Goal: Information Seeking & Learning: Learn about a topic

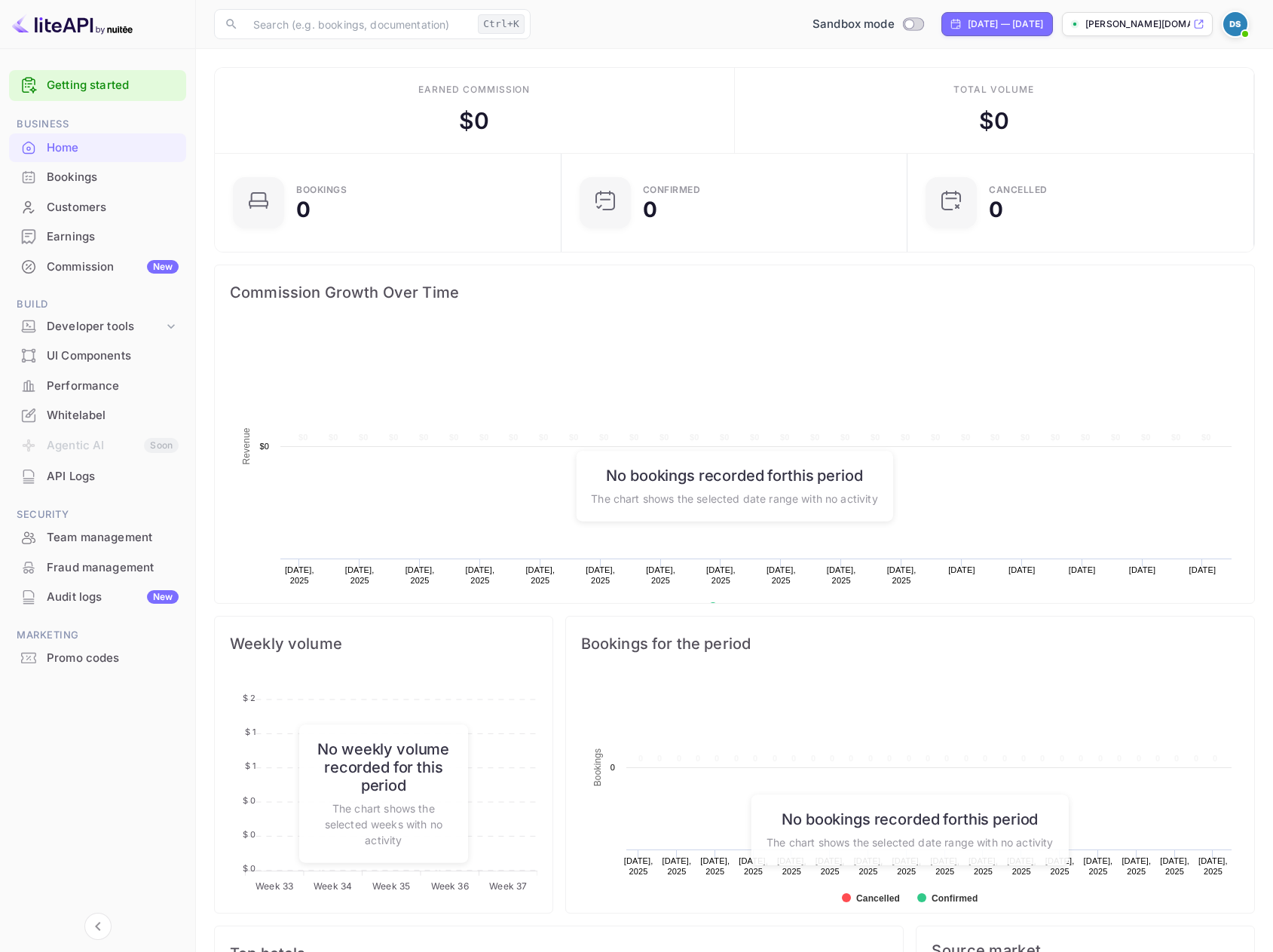
scroll to position [233, 326]
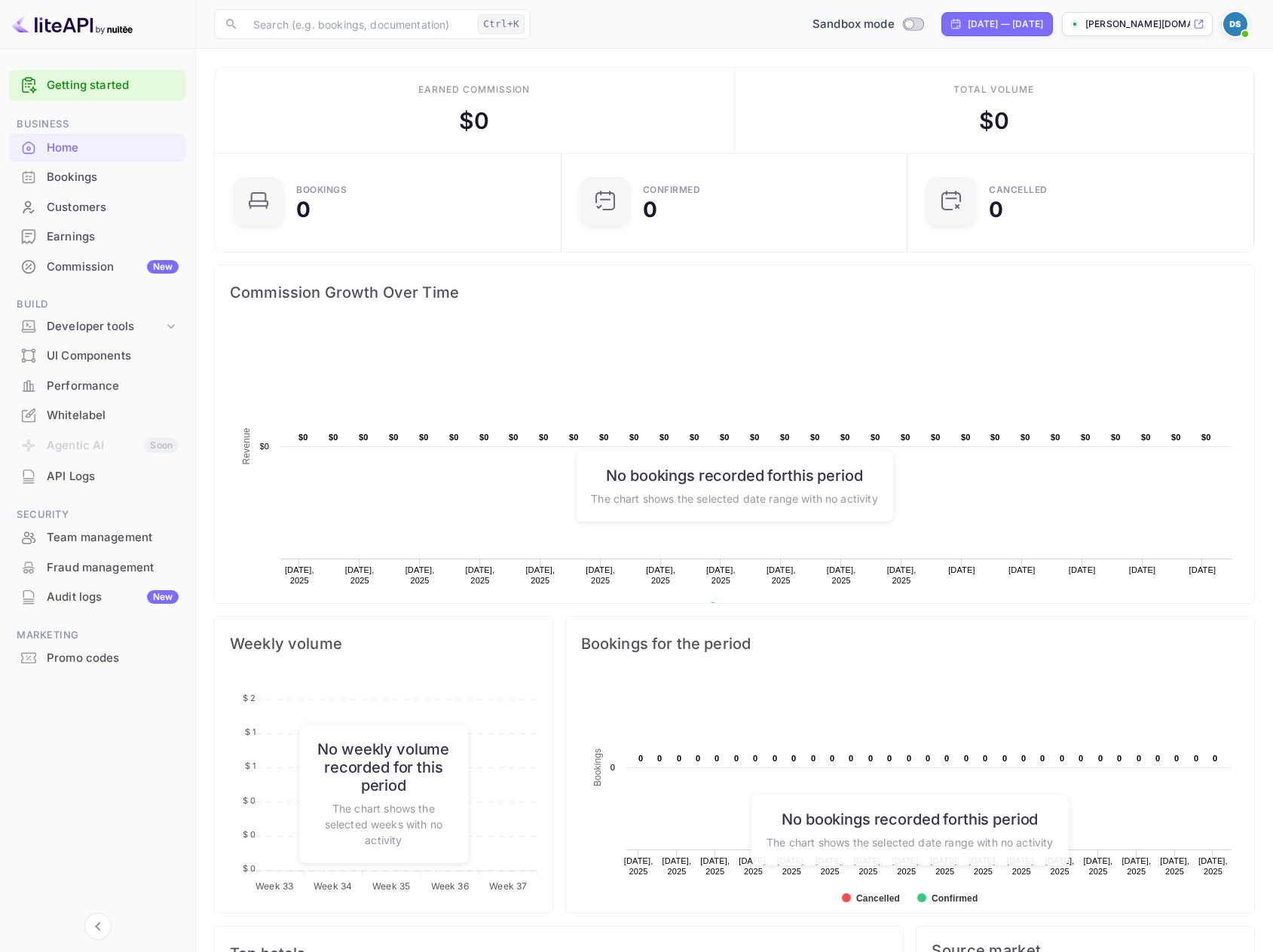
click at [107, 87] on link "Getting started" at bounding box center [112, 86] width 132 height 17
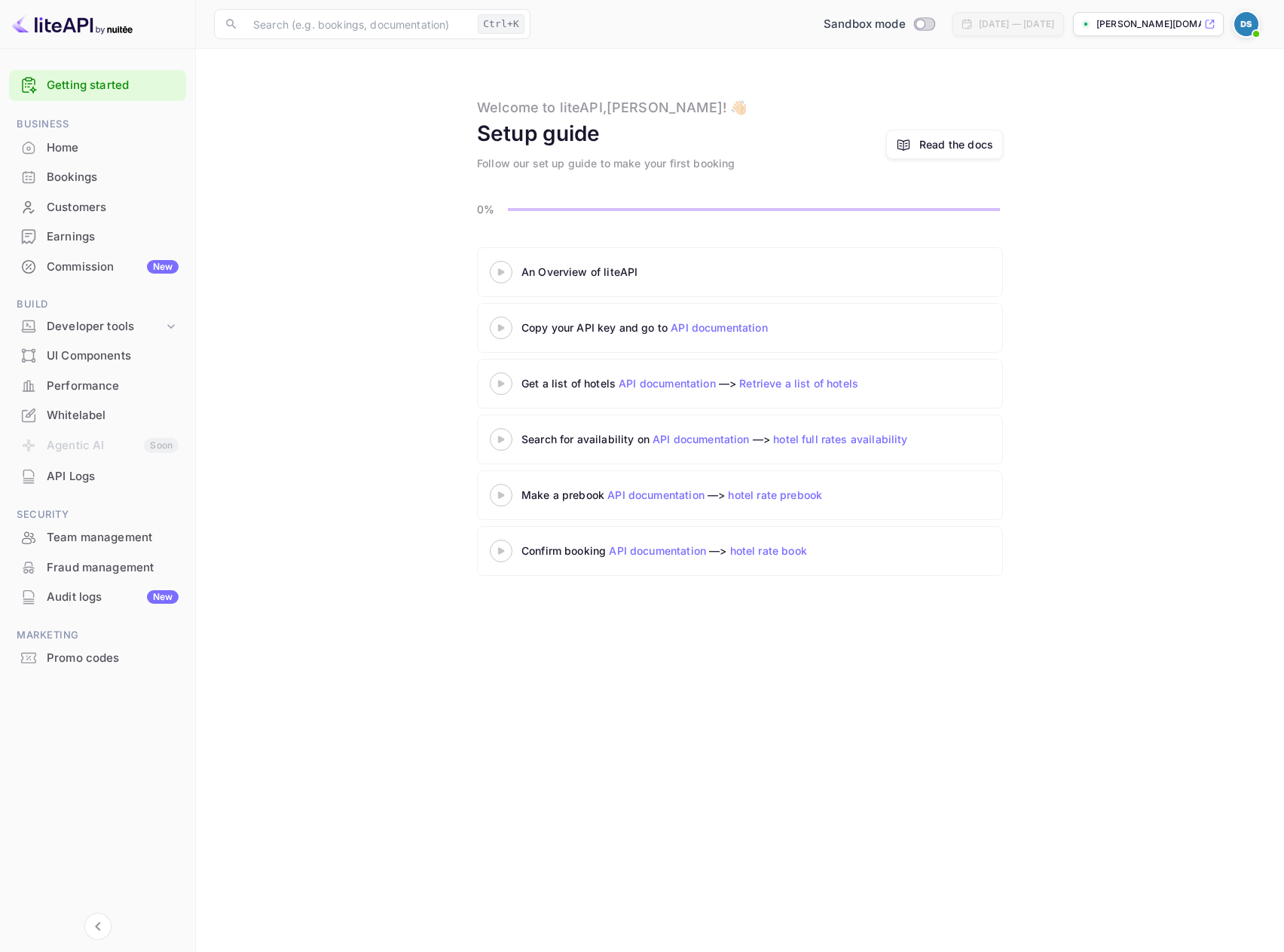
drag, startPoint x: 735, startPoint y: 509, endPoint x: 827, endPoint y: 346, distance: 187.2
drag, startPoint x: 827, startPoint y: 346, endPoint x: 847, endPoint y: 60, distance: 286.7
click at [847, 60] on main "Welcome to liteAPI, [PERSON_NAME] ! 👋🏻 Setup guide Follow our set up guide to m…" at bounding box center [739, 500] width 1088 height 902
click at [731, 331] on link "API documentation" at bounding box center [719, 327] width 97 height 13
click at [509, 277] on div at bounding box center [500, 272] width 52 height 19
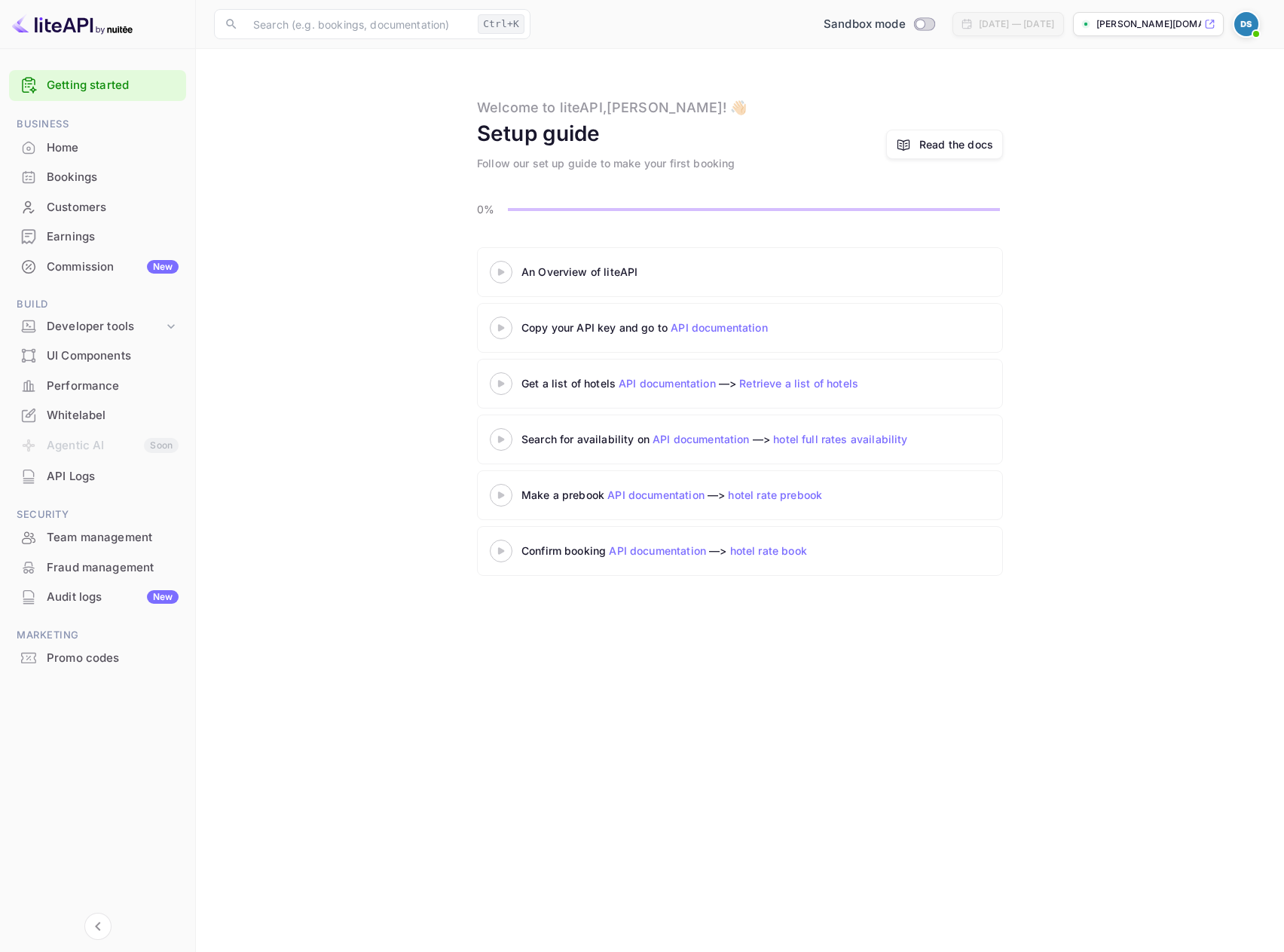
click at [951, 145] on div "Read the docs" at bounding box center [956, 144] width 74 height 15
click at [94, 479] on div "API Logs" at bounding box center [112, 477] width 132 height 17
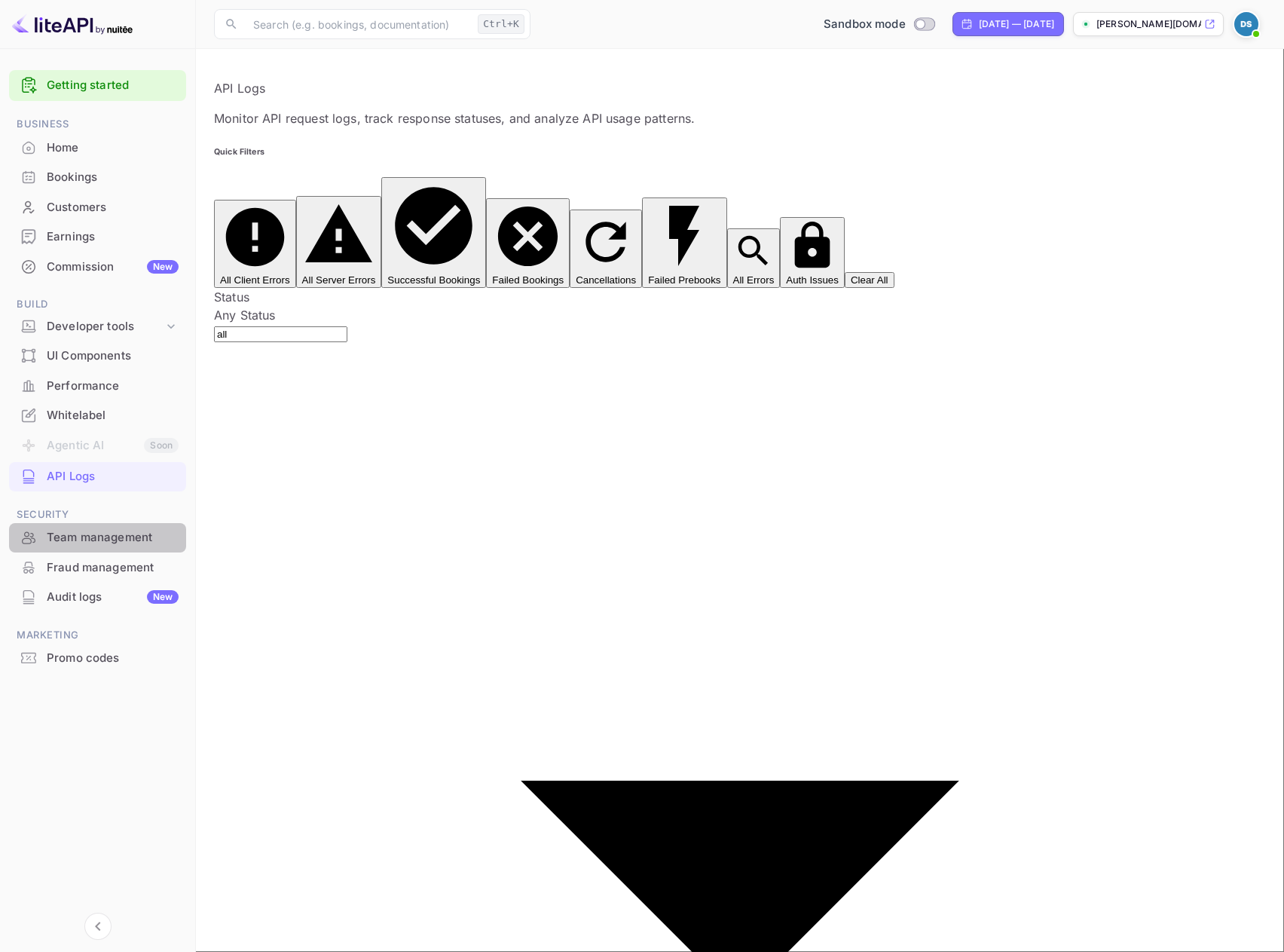
click at [94, 540] on div "Team management" at bounding box center [112, 538] width 132 height 17
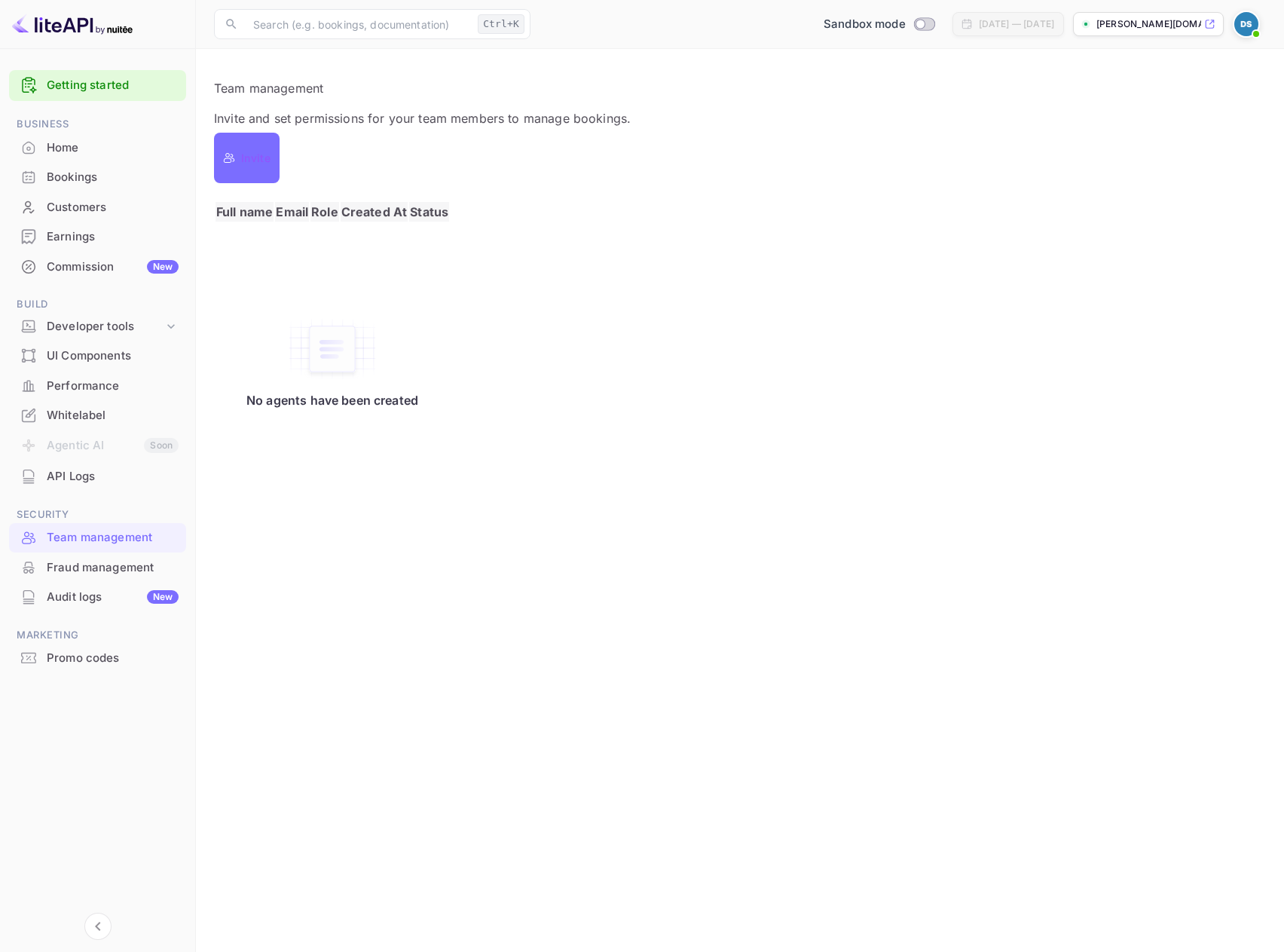
click at [87, 573] on div "Fraud management" at bounding box center [112, 568] width 132 height 17
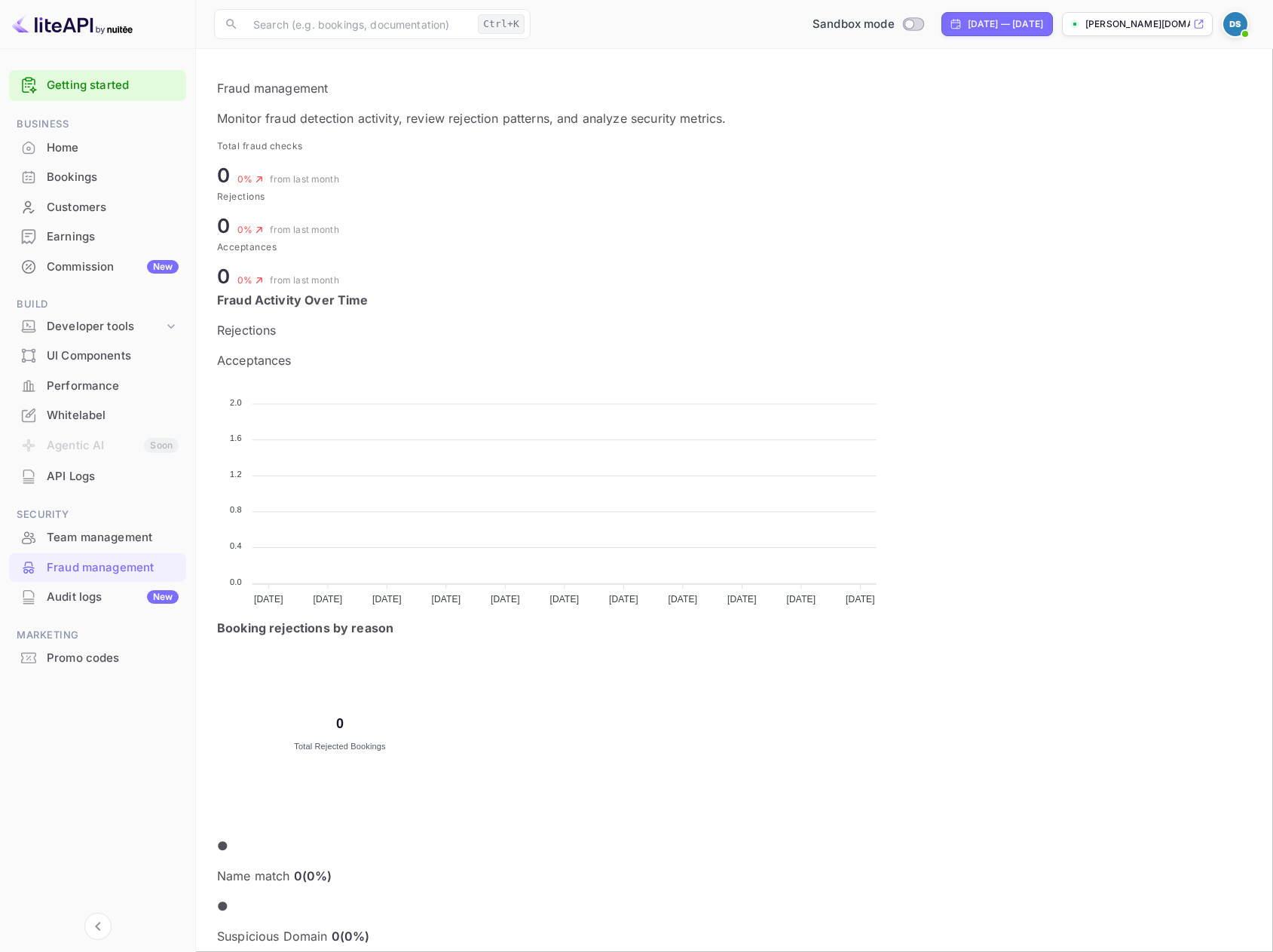
scroll to position [298, 468]
click at [87, 154] on div "Home" at bounding box center [112, 148] width 132 height 17
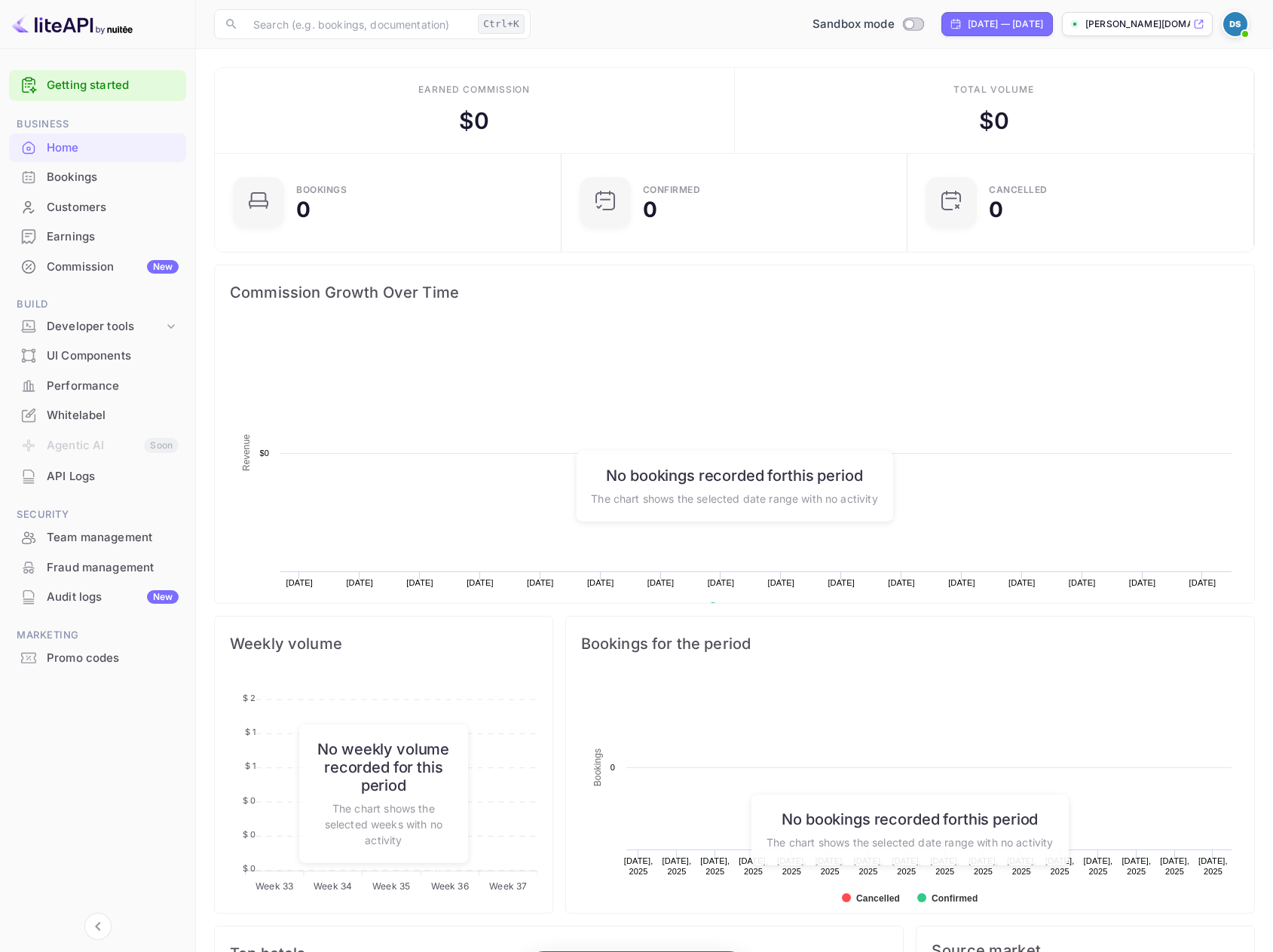
scroll to position [233, 326]
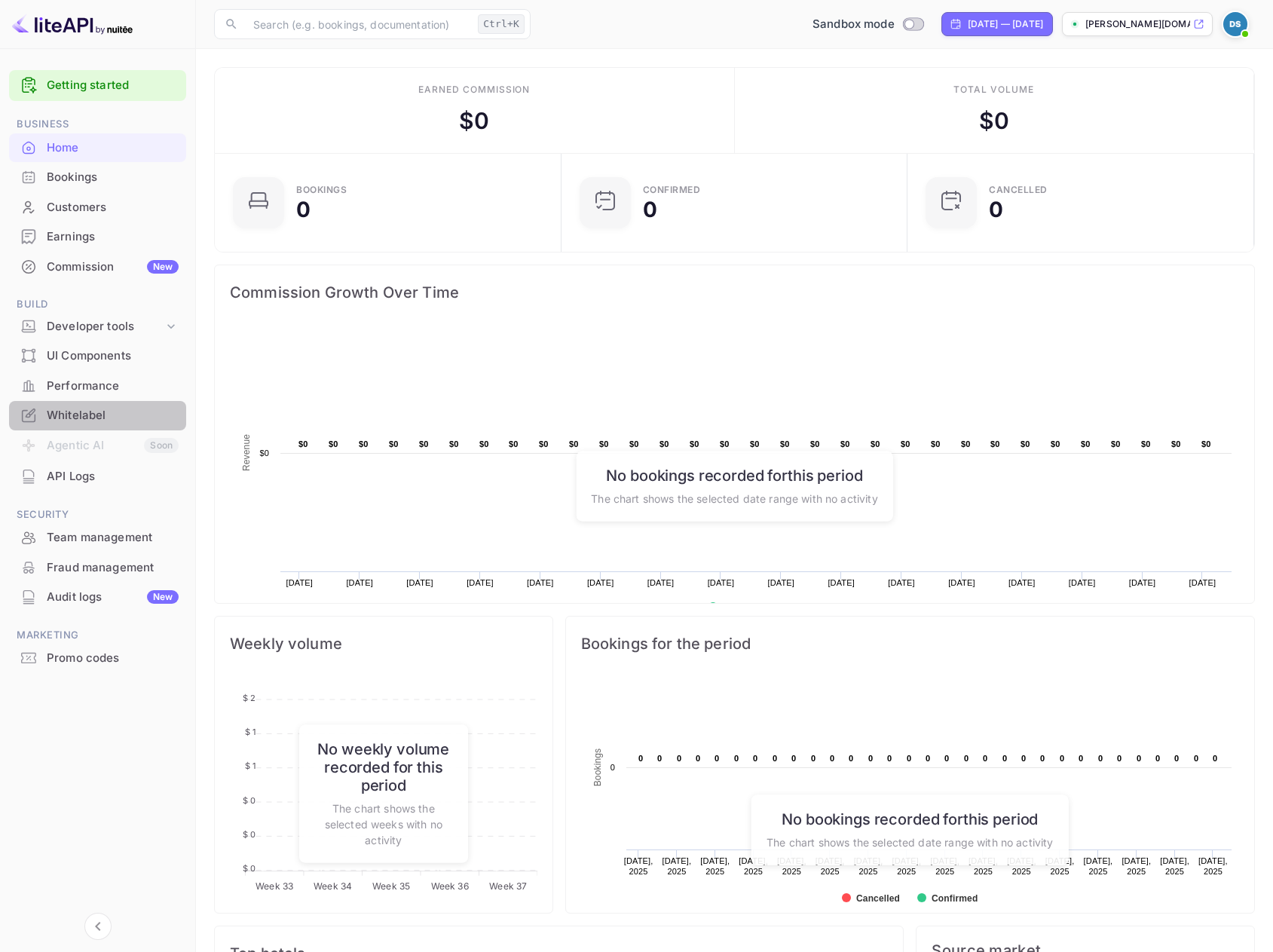
click at [84, 408] on div "Whitelabel" at bounding box center [112, 415] width 132 height 17
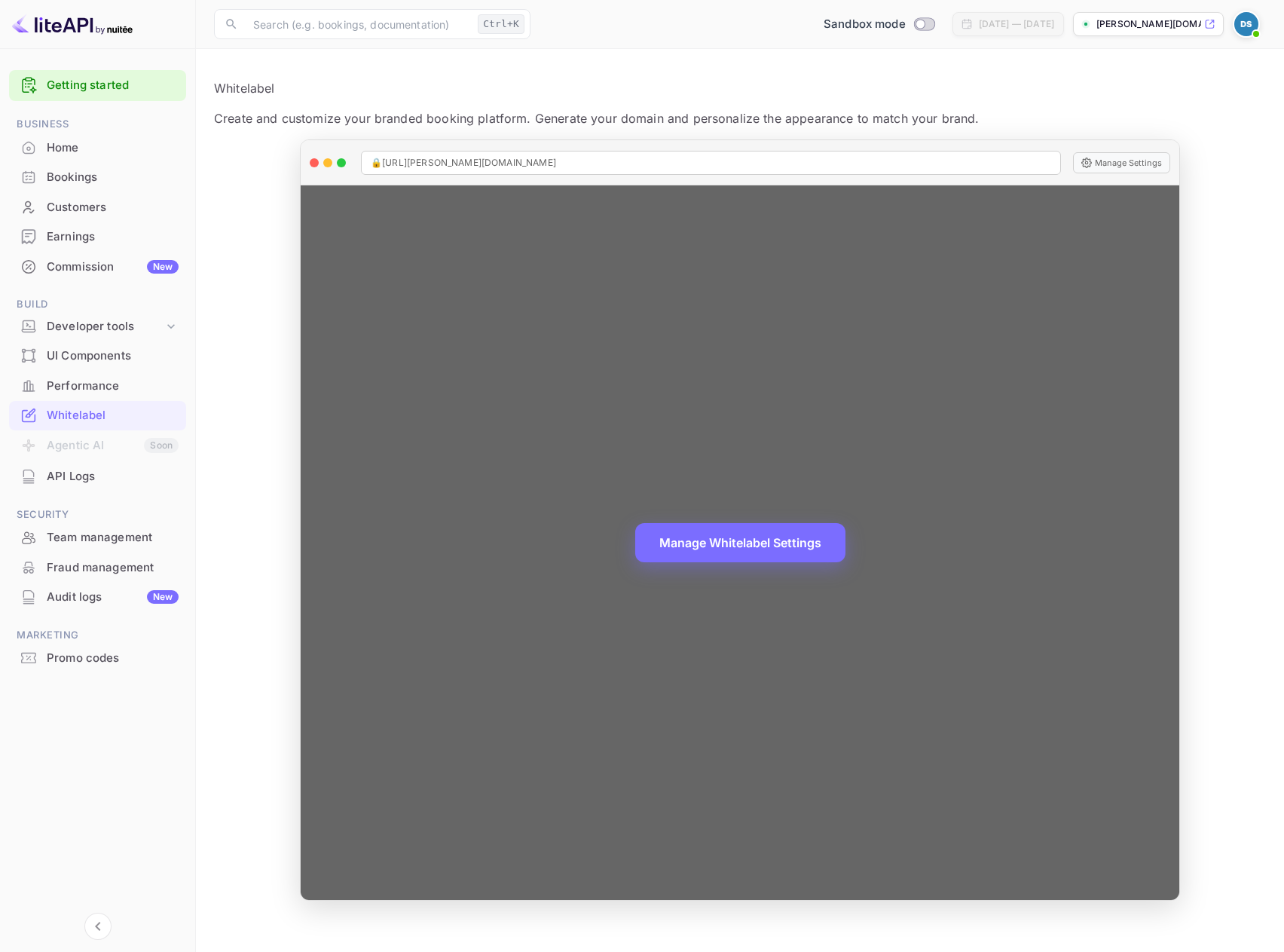
click at [313, 158] on div at bounding box center [314, 162] width 9 height 9
click at [313, 160] on div at bounding box center [314, 162] width 9 height 9
drag, startPoint x: 624, startPoint y: 179, endPoint x: 455, endPoint y: 179, distance: 169.0
click at [455, 179] on div "🔒 [URL][PERSON_NAME][DOMAIN_NAME] Manage Settings" at bounding box center [740, 162] width 878 height 45
click at [314, 158] on div at bounding box center [314, 162] width 9 height 9
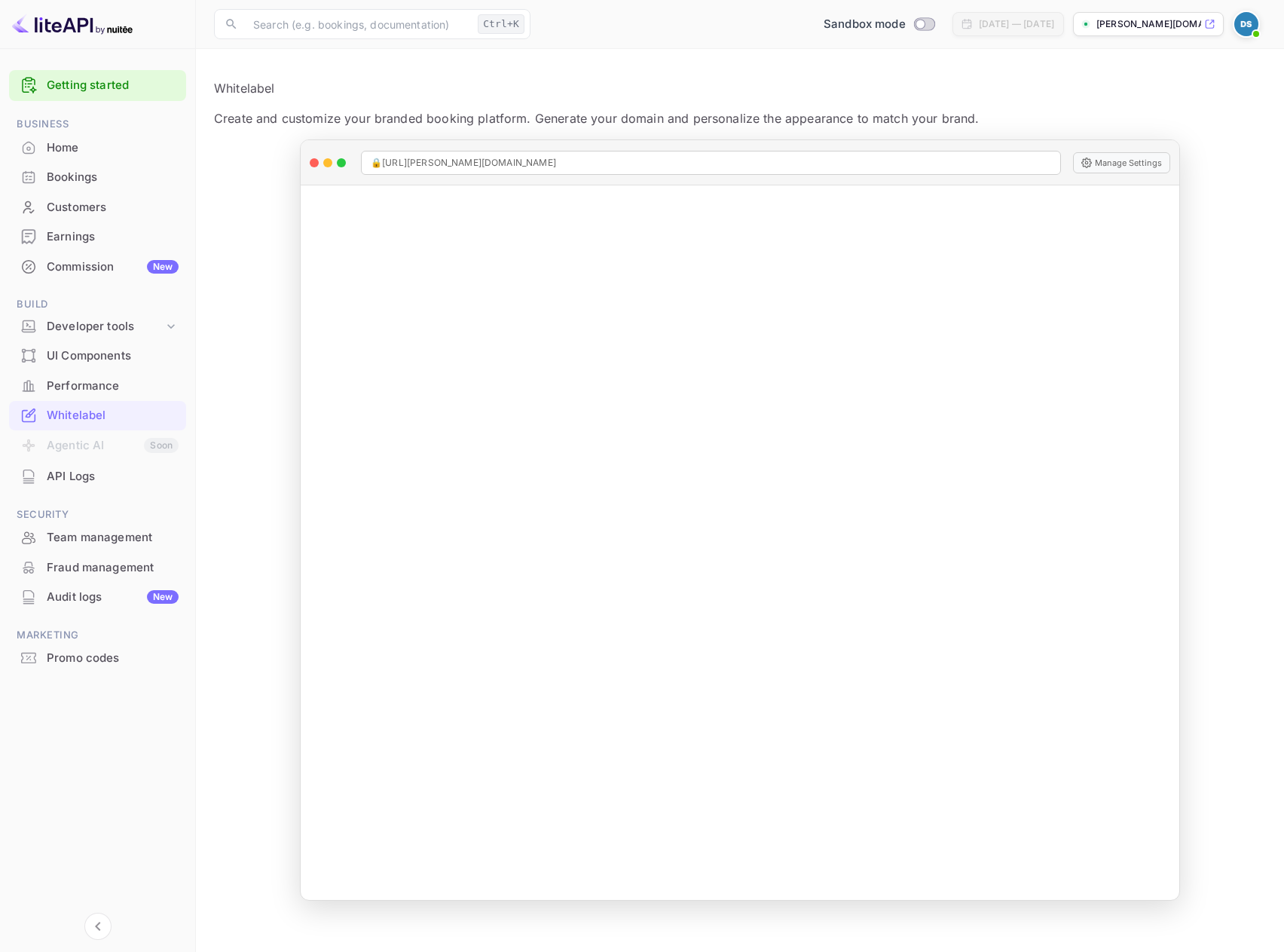
click at [75, 365] on div "UI Components" at bounding box center [98, 356] width 177 height 29
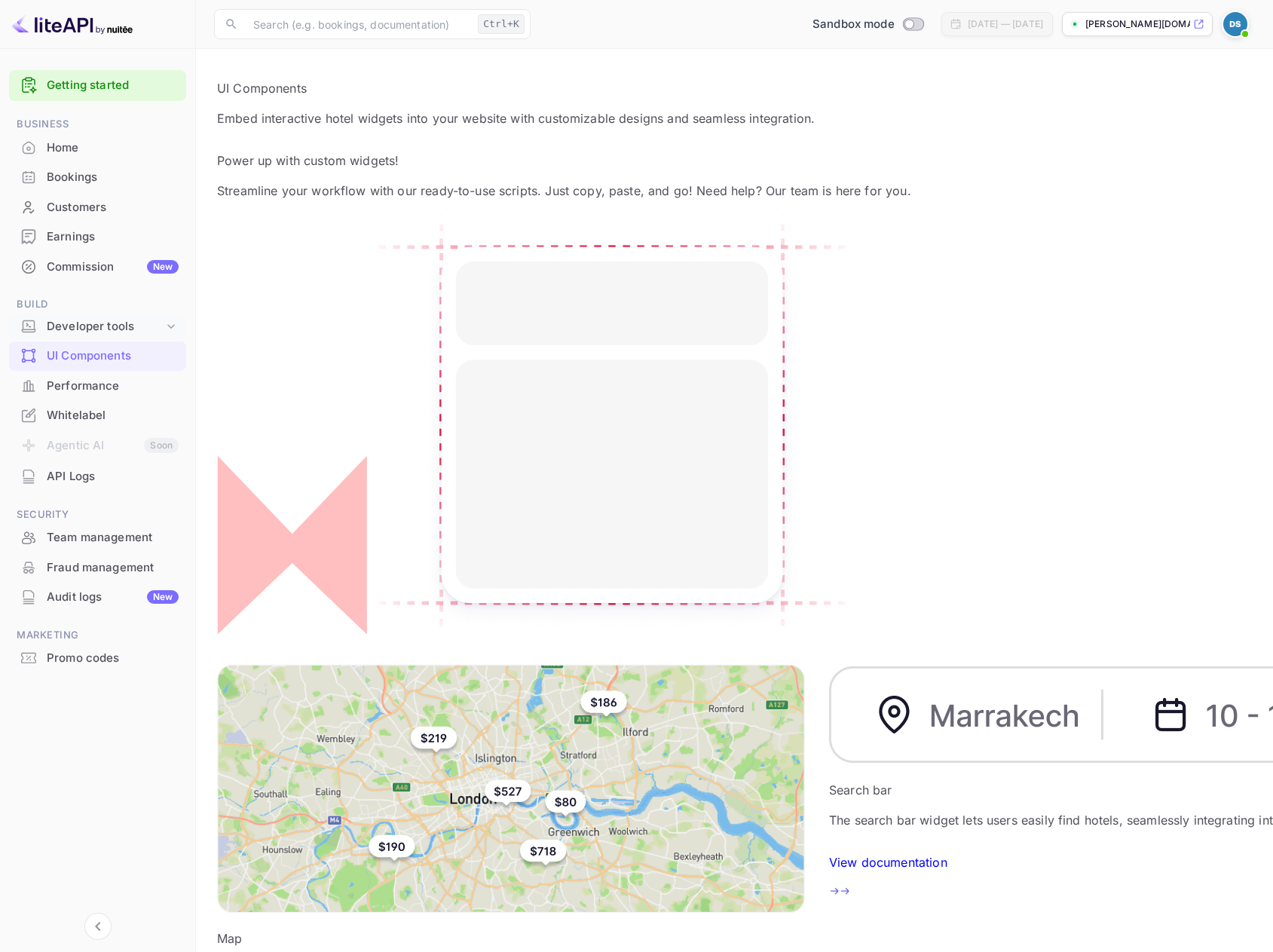
click at [81, 328] on div "Developer tools" at bounding box center [105, 327] width 117 height 17
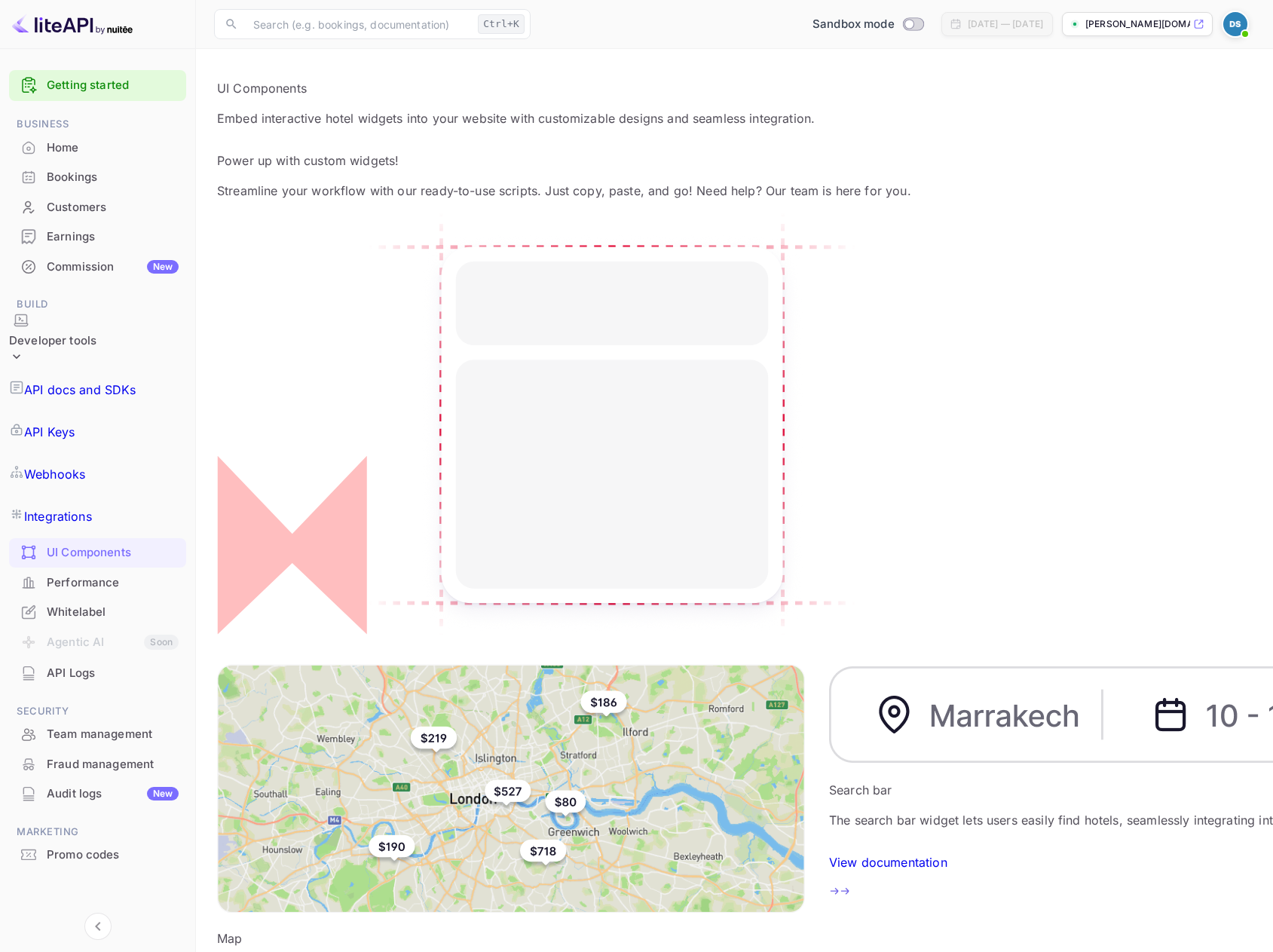
click at [81, 381] on p "API docs and SDKs" at bounding box center [80, 389] width 112 height 18
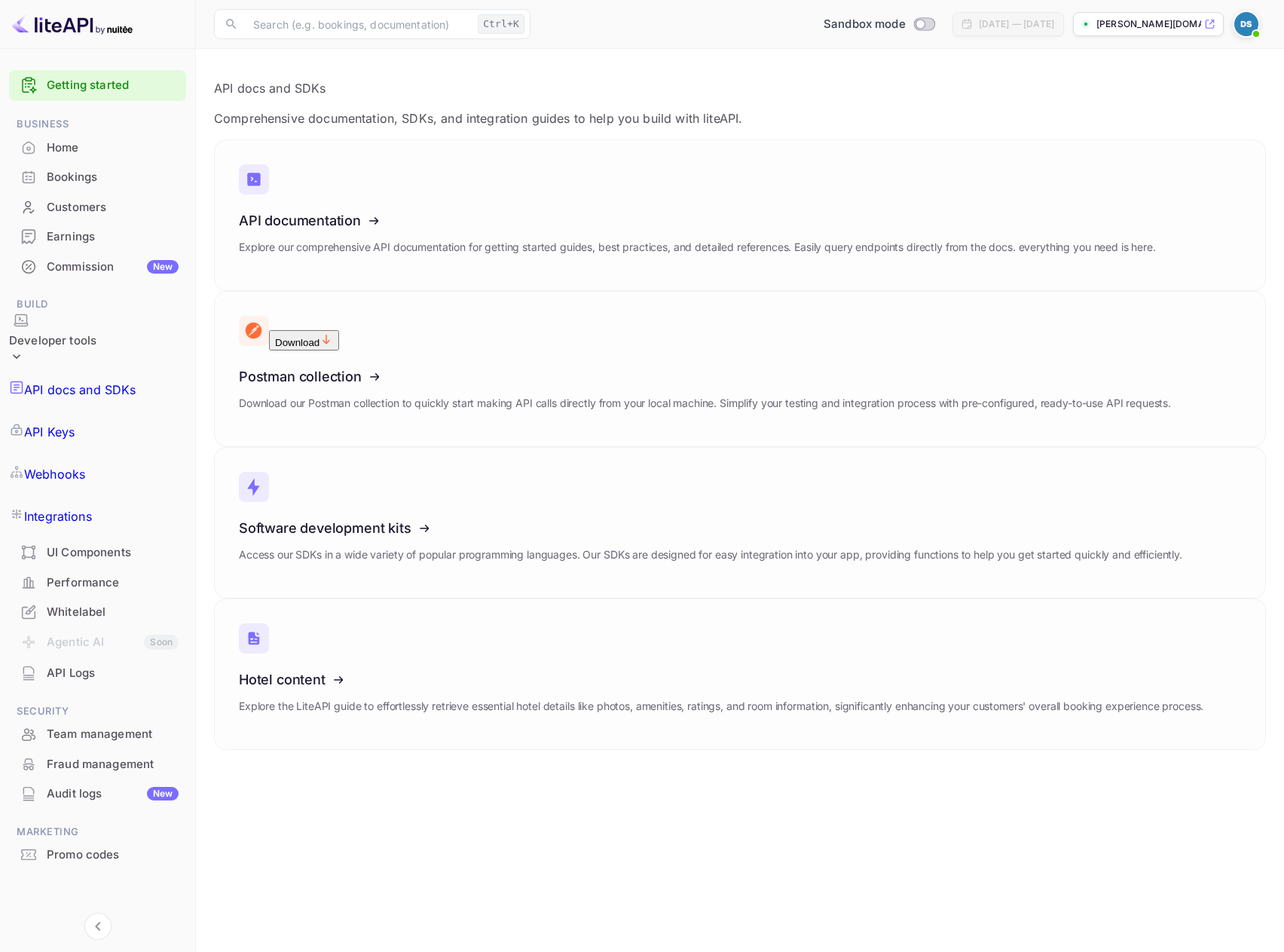
click at [75, 423] on p "API Keys" at bounding box center [49, 431] width 51 height 18
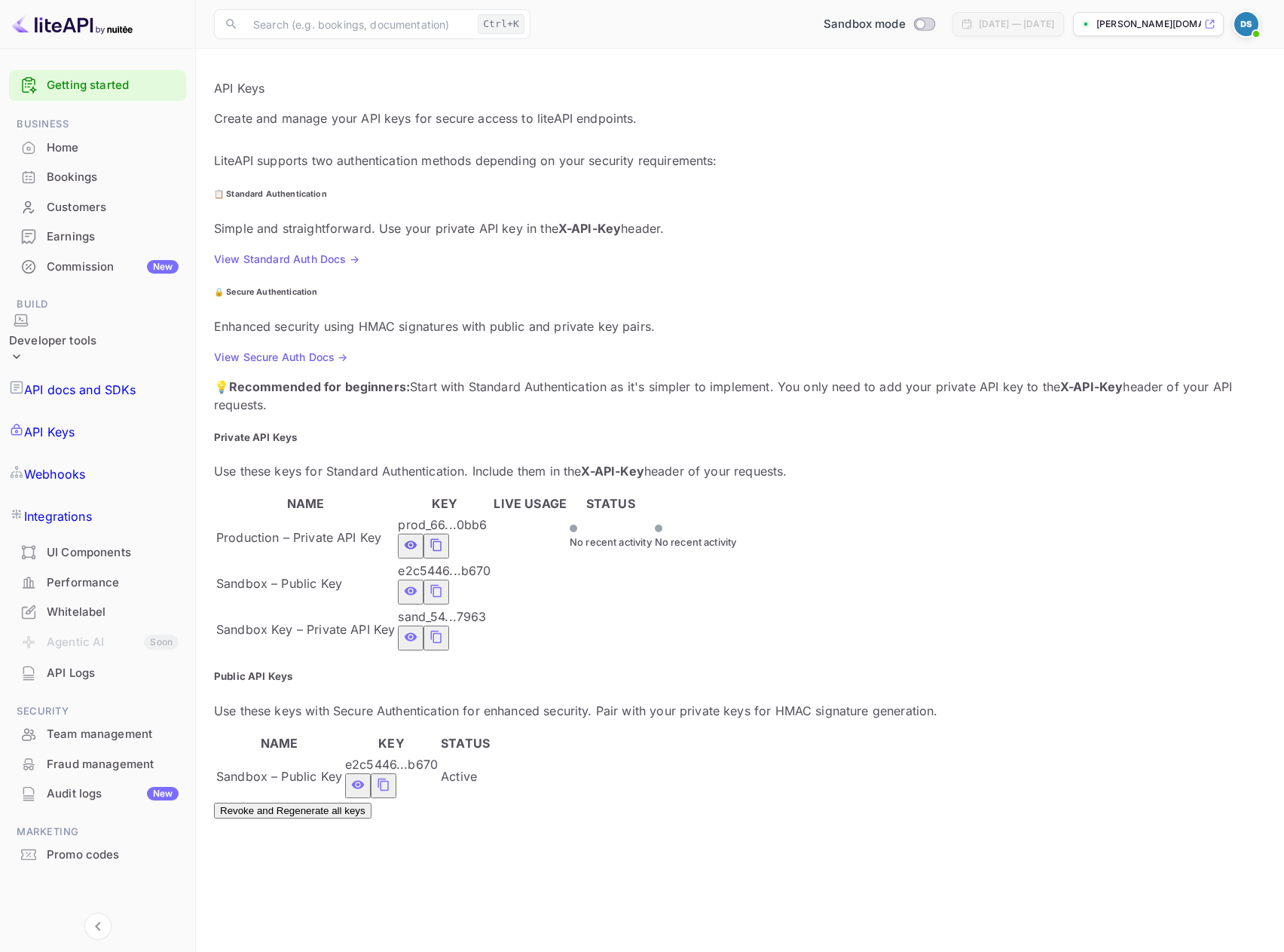
click at [390, 775] on icon "public api keys table" at bounding box center [383, 784] width 14 height 18
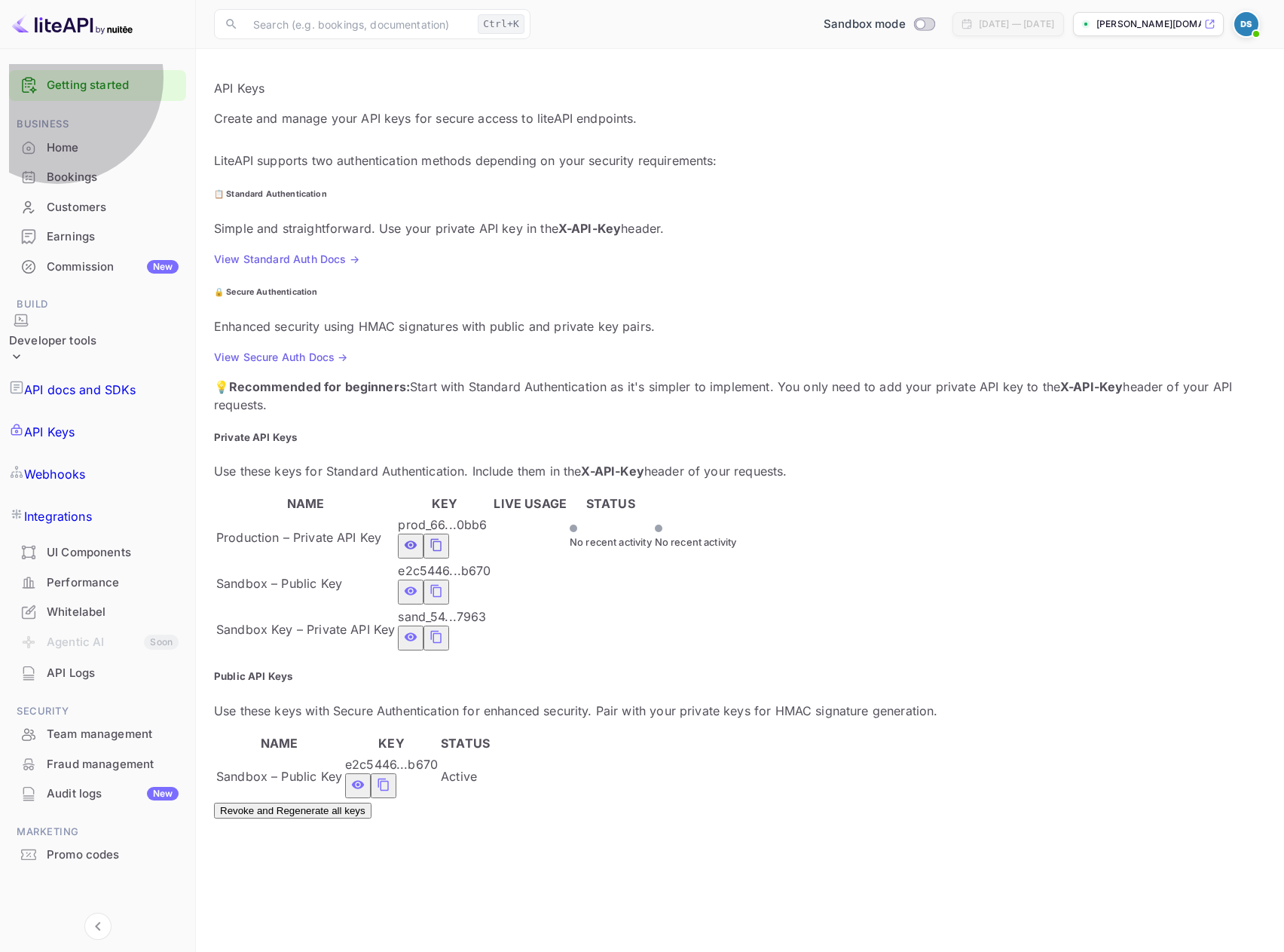
click at [75, 465] on p "Webhooks" at bounding box center [54, 473] width 61 height 18
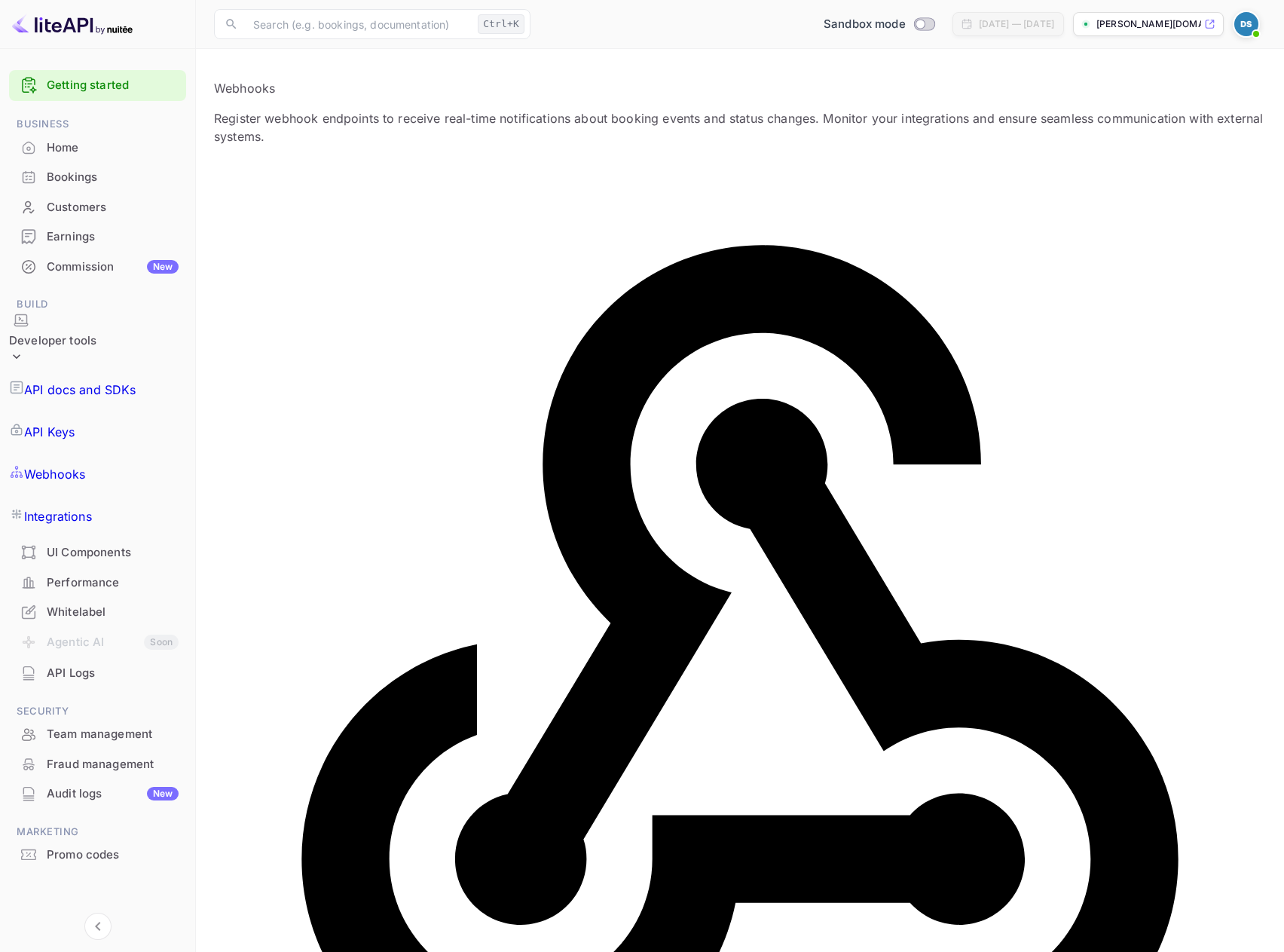
click at [77, 507] on p "Integrations" at bounding box center [57, 515] width 68 height 18
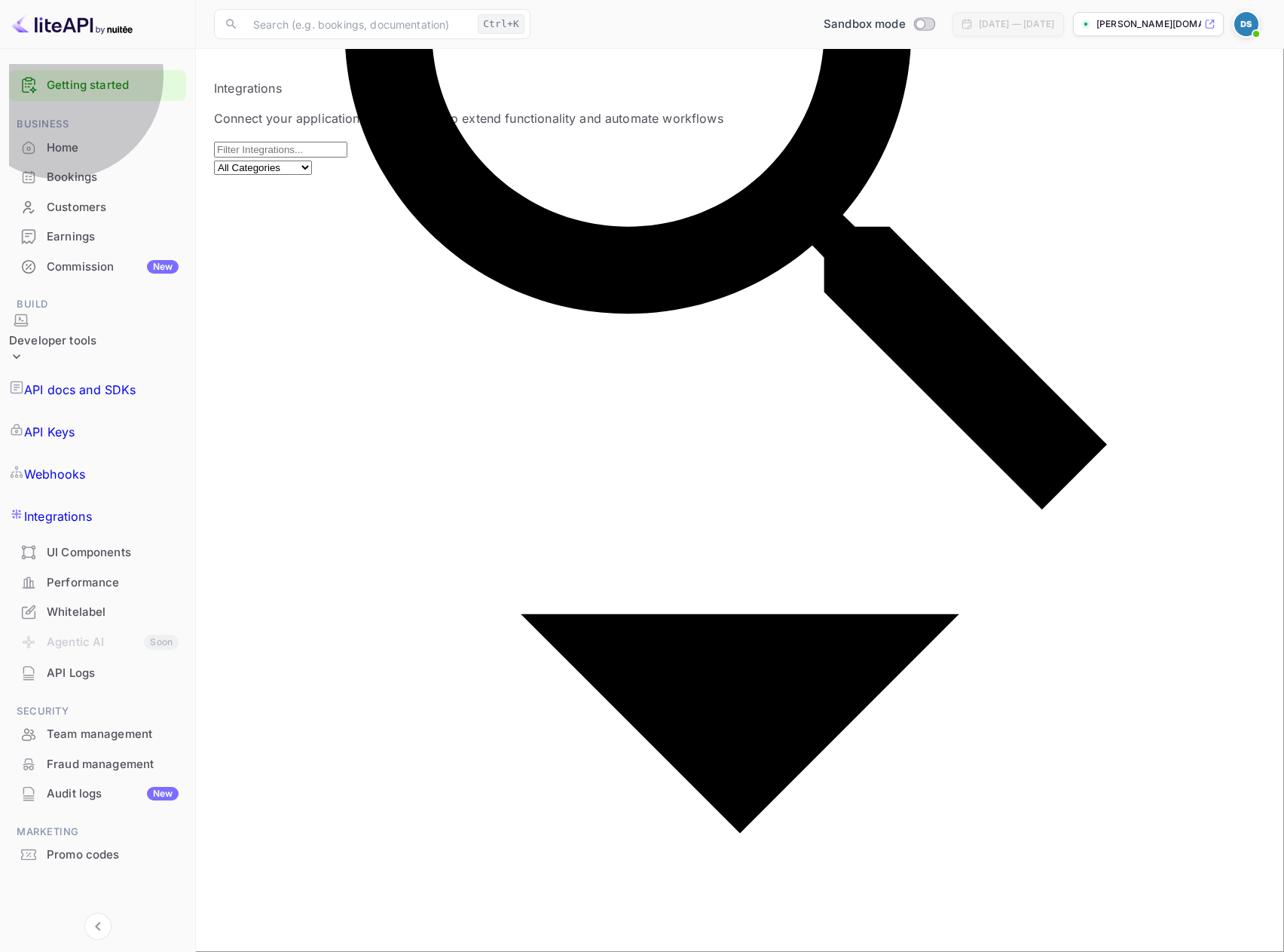
click at [78, 381] on p "API docs and SDKs" at bounding box center [80, 389] width 112 height 18
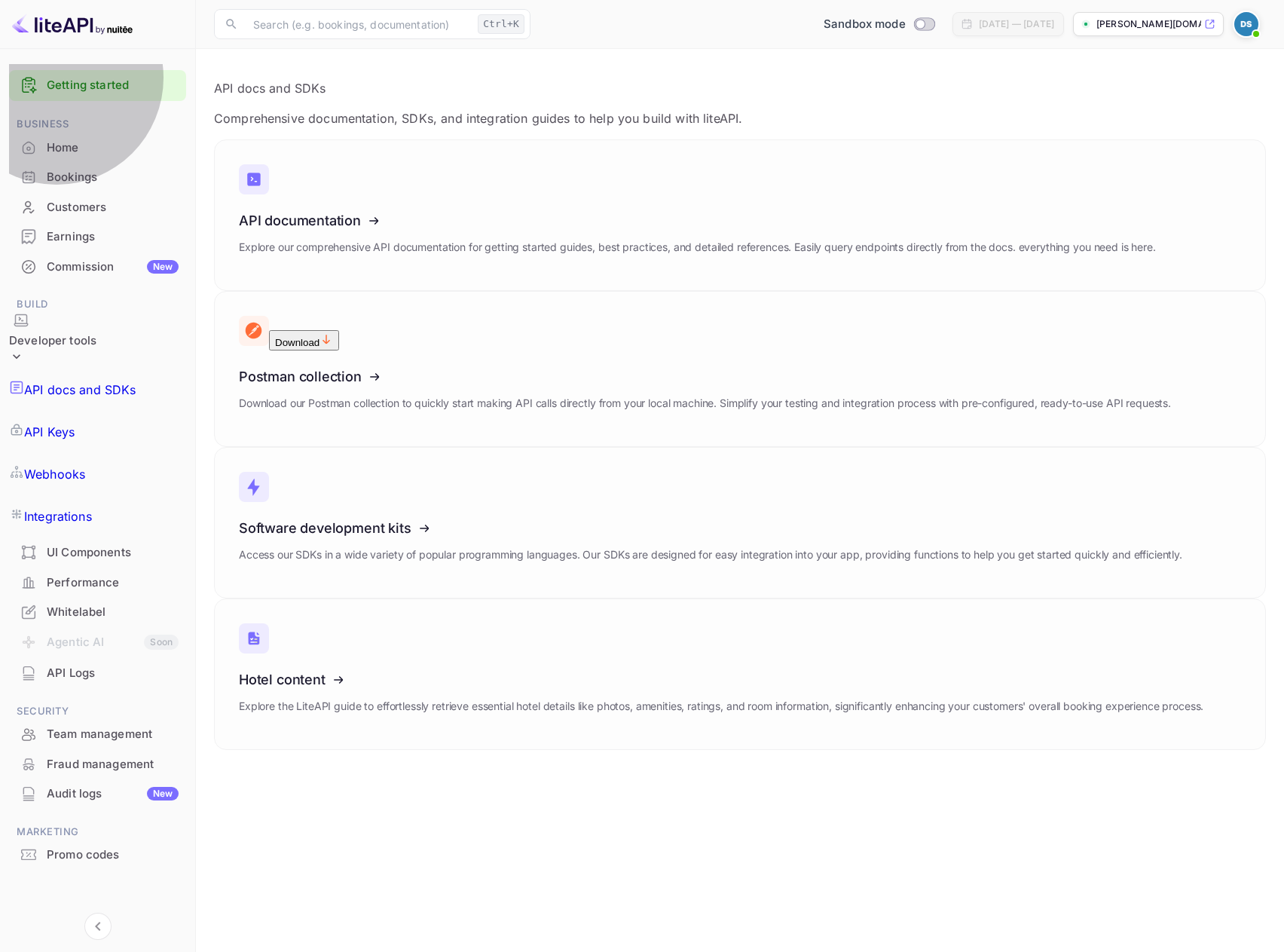
click at [75, 423] on p "API Keys" at bounding box center [49, 431] width 51 height 18
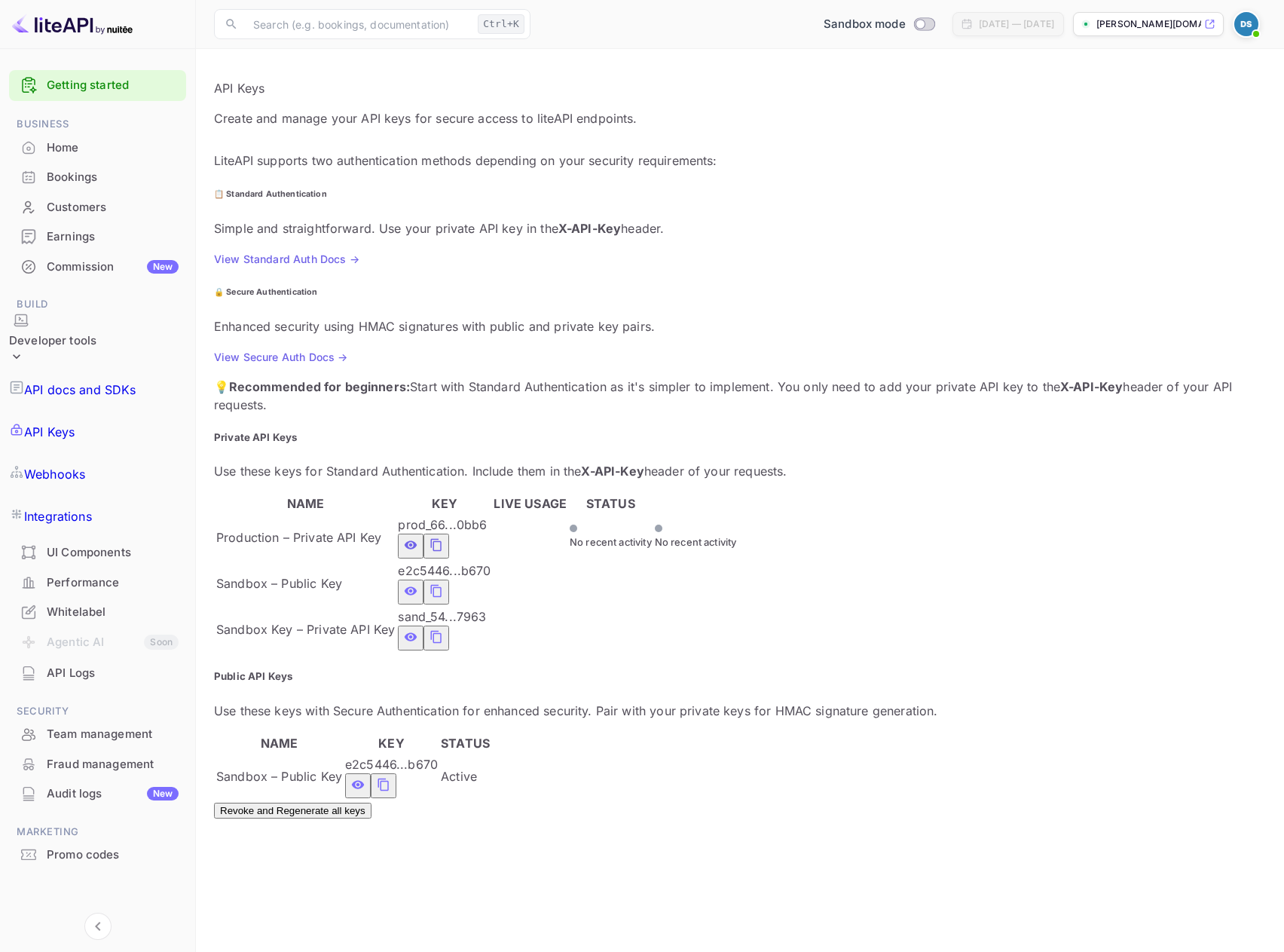
click at [64, 665] on div "API Logs" at bounding box center [112, 673] width 132 height 17
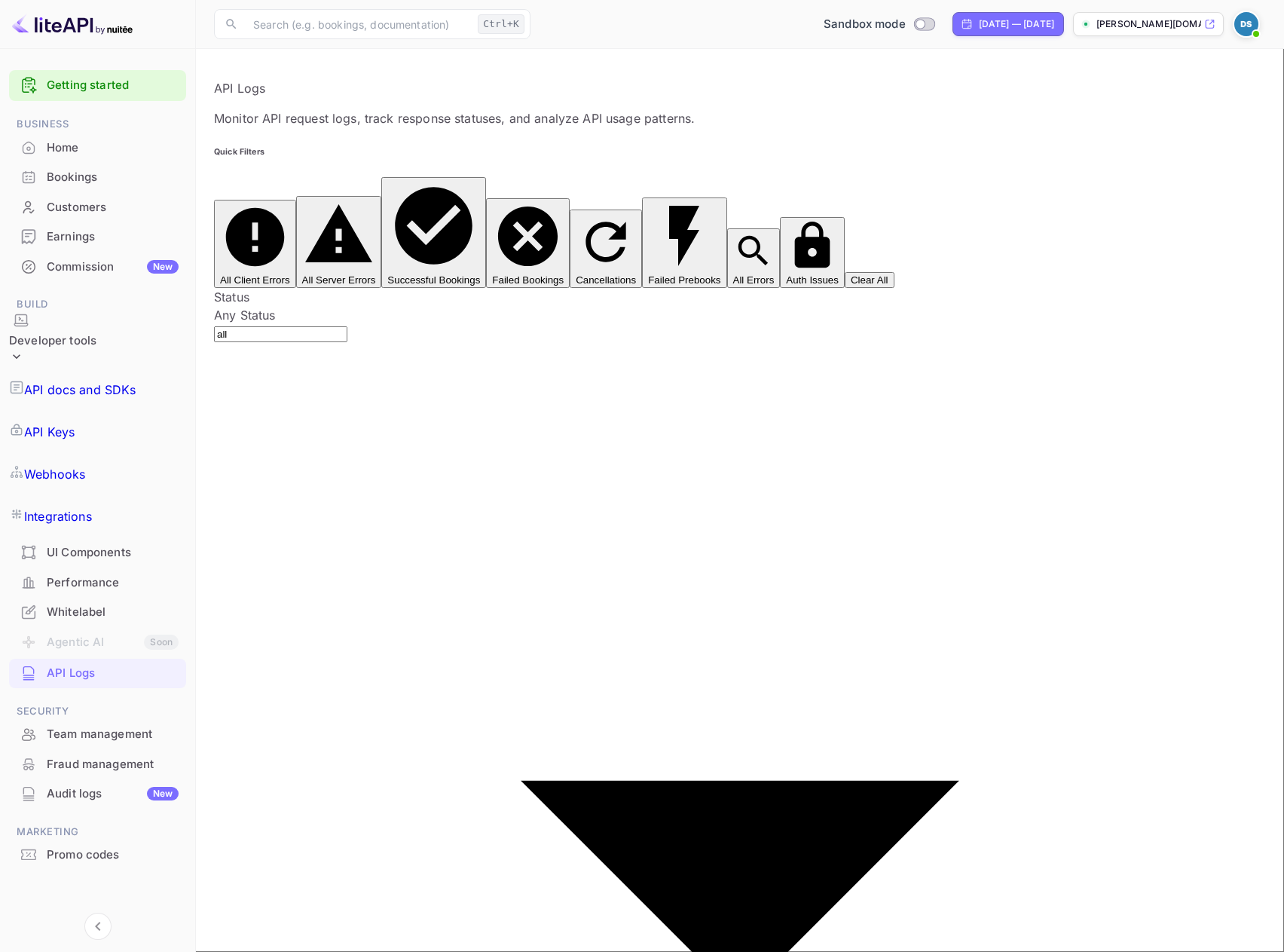
click at [74, 726] on div "Team management" at bounding box center [112, 734] width 132 height 17
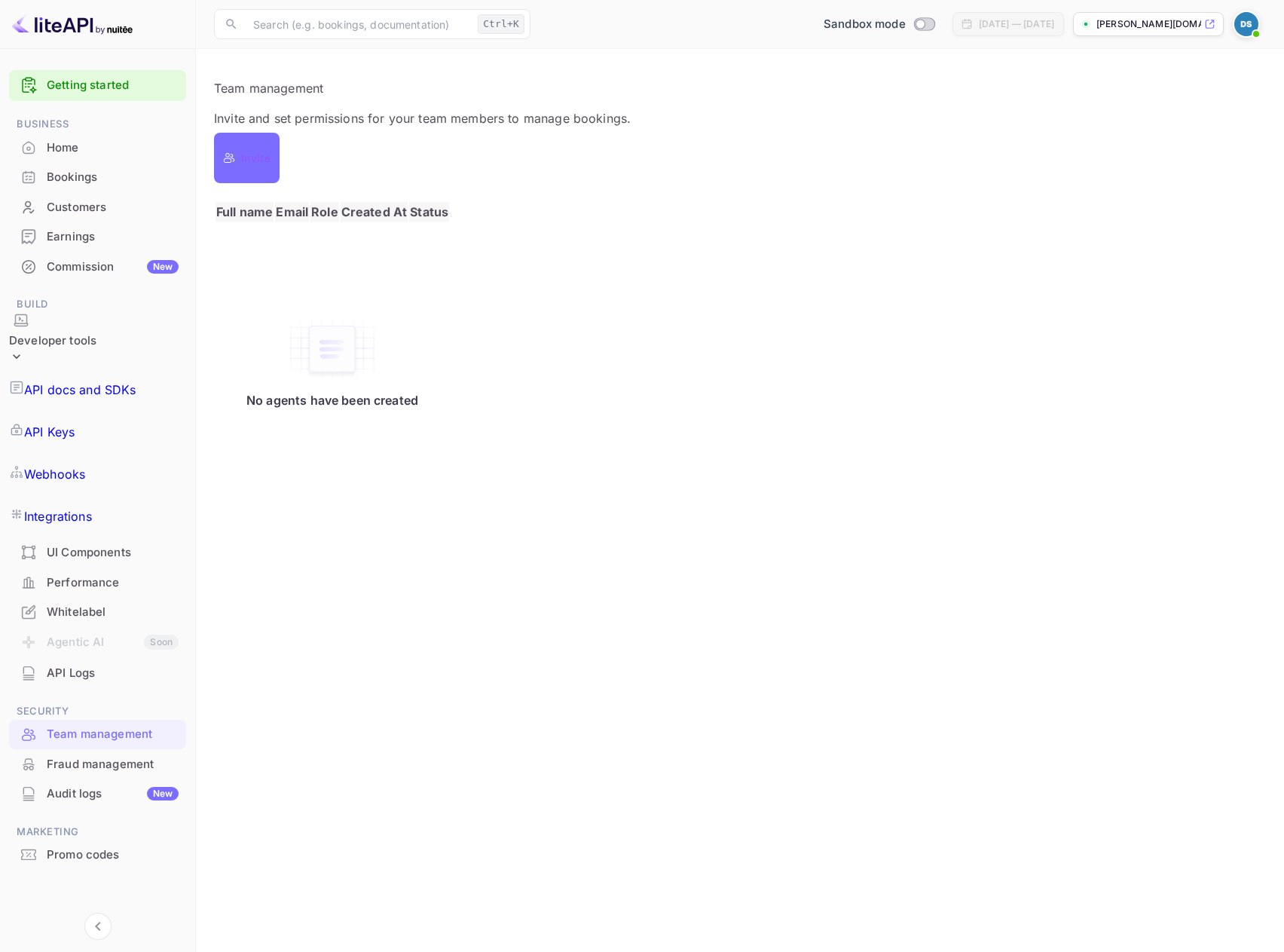
click at [81, 756] on div "Fraud management" at bounding box center [112, 764] width 132 height 17
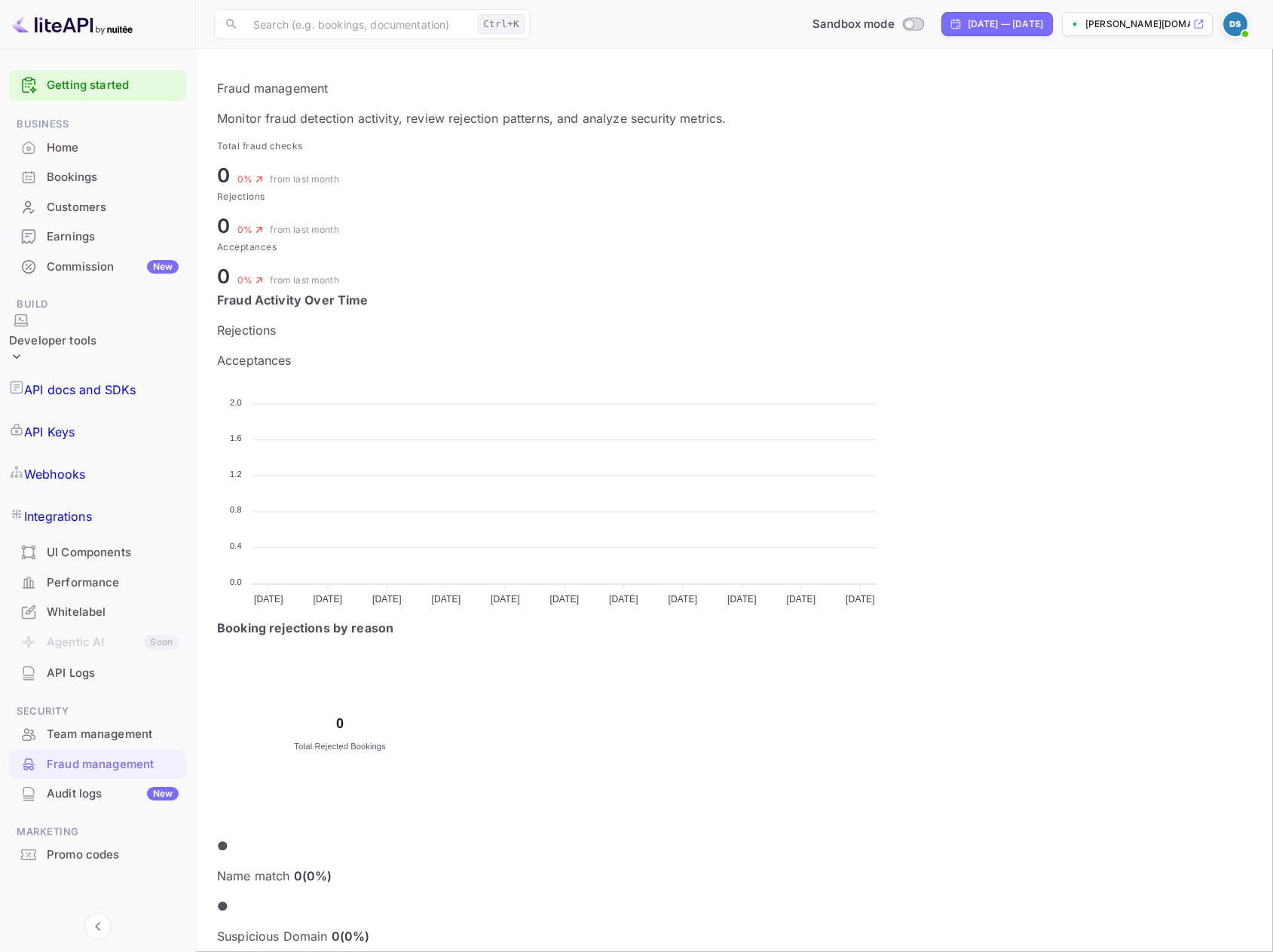
scroll to position [12, 12]
click at [81, 381] on p "API docs and SDKs" at bounding box center [80, 389] width 112 height 18
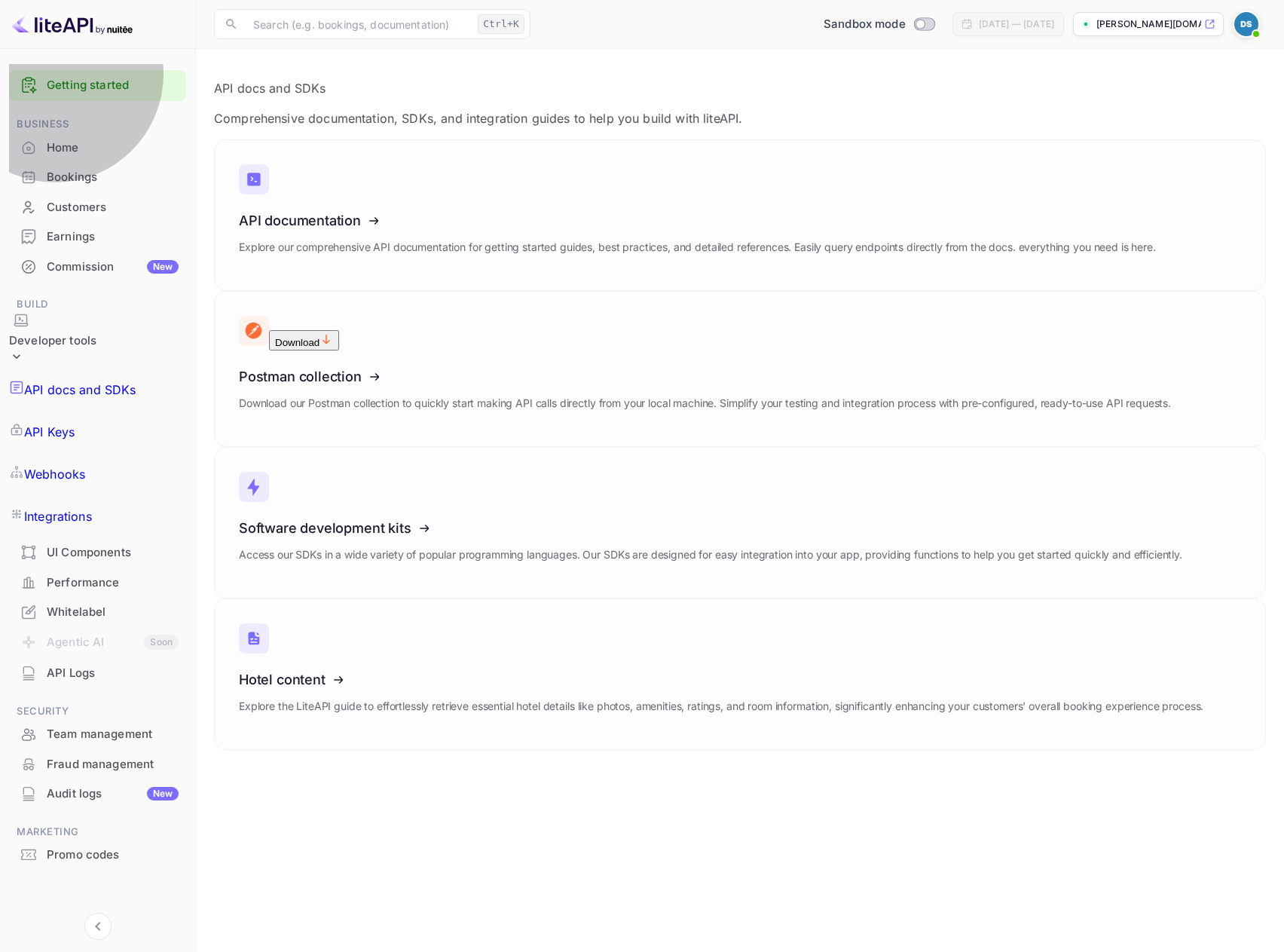
click at [73, 507] on p "Integrations" at bounding box center [57, 515] width 68 height 18
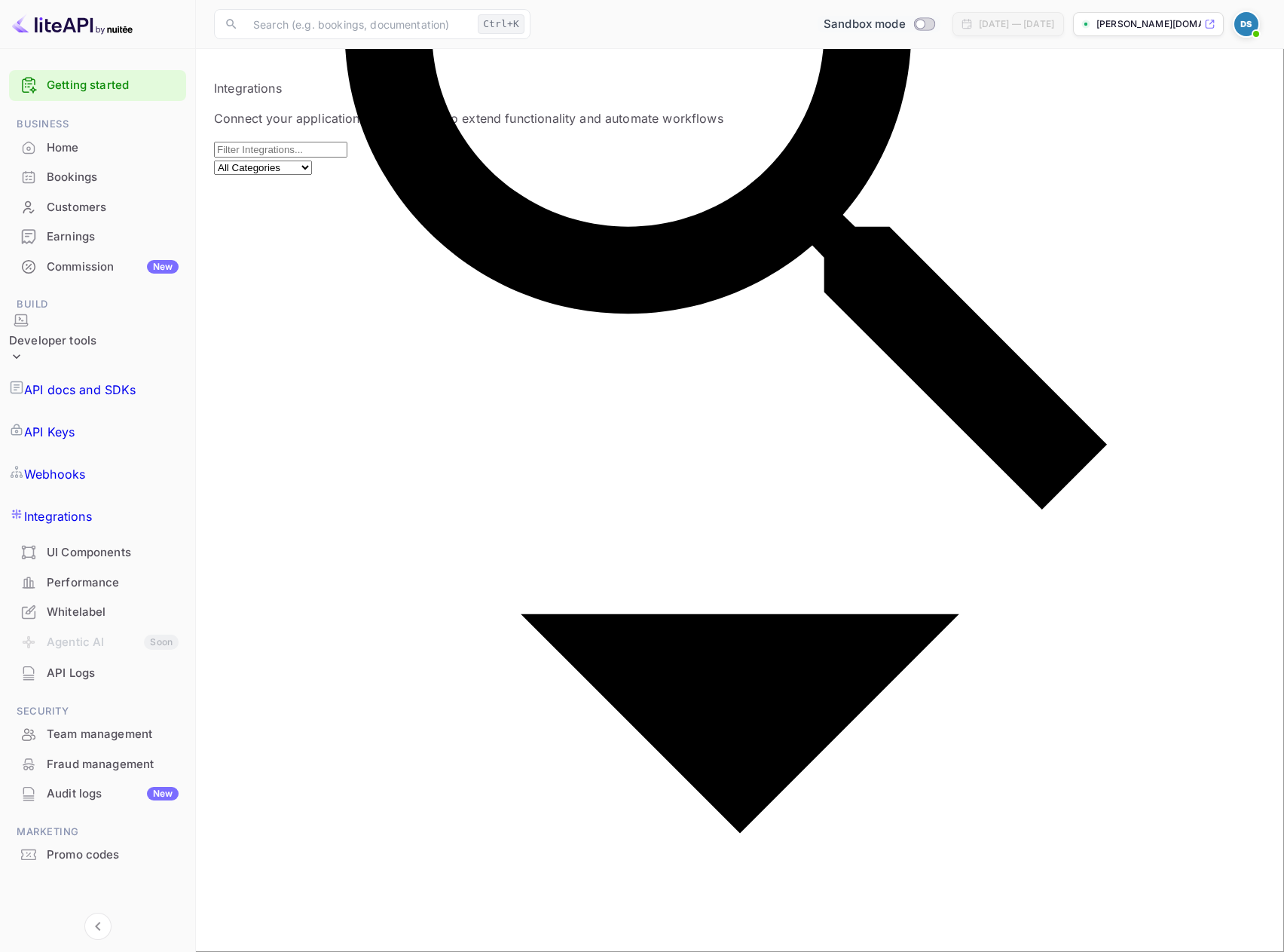
click at [905, 23] on input "Switch to Production mode" at bounding box center [919, 23] width 30 height 9
checkbox input "true"
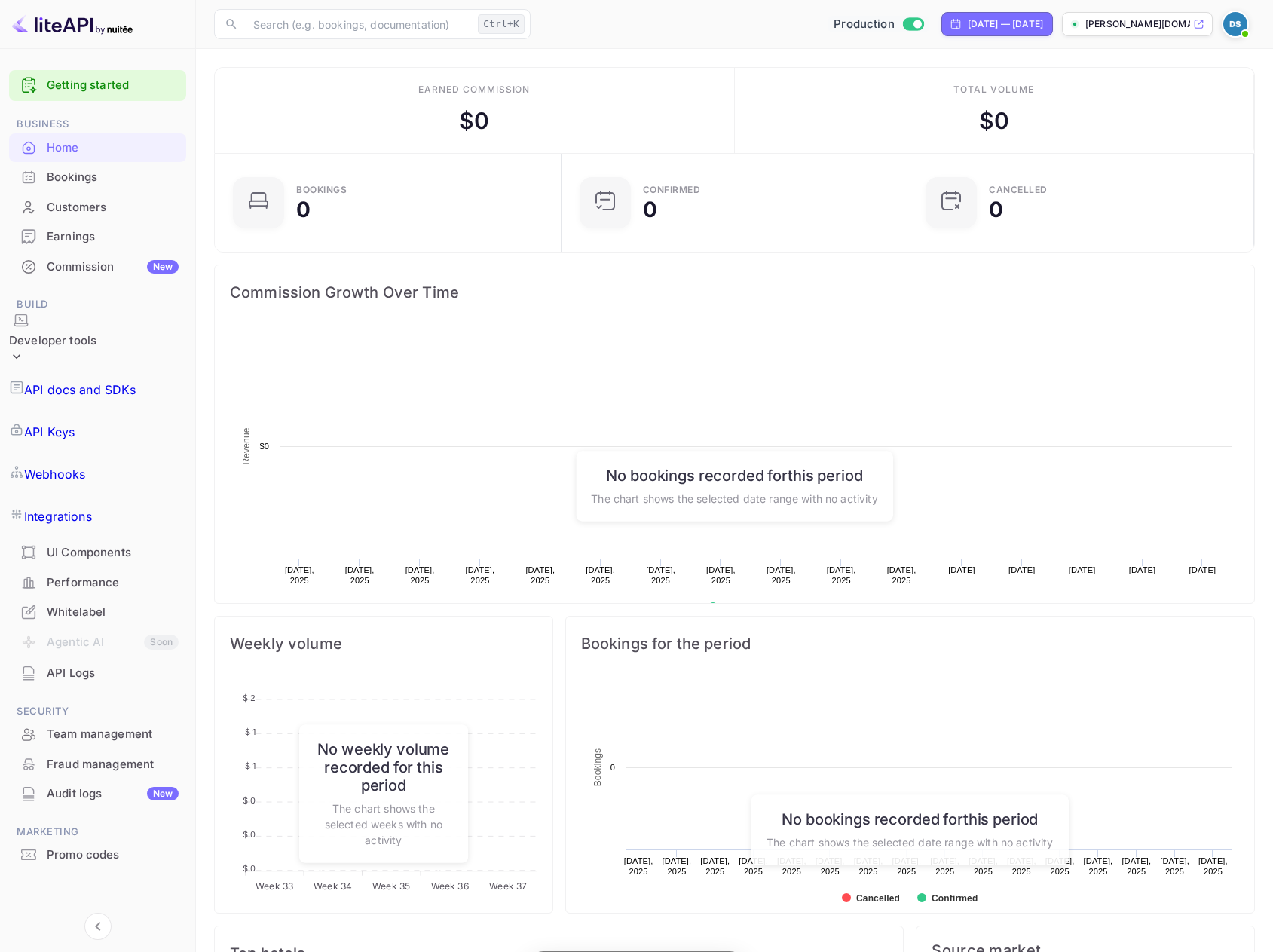
scroll to position [233, 326]
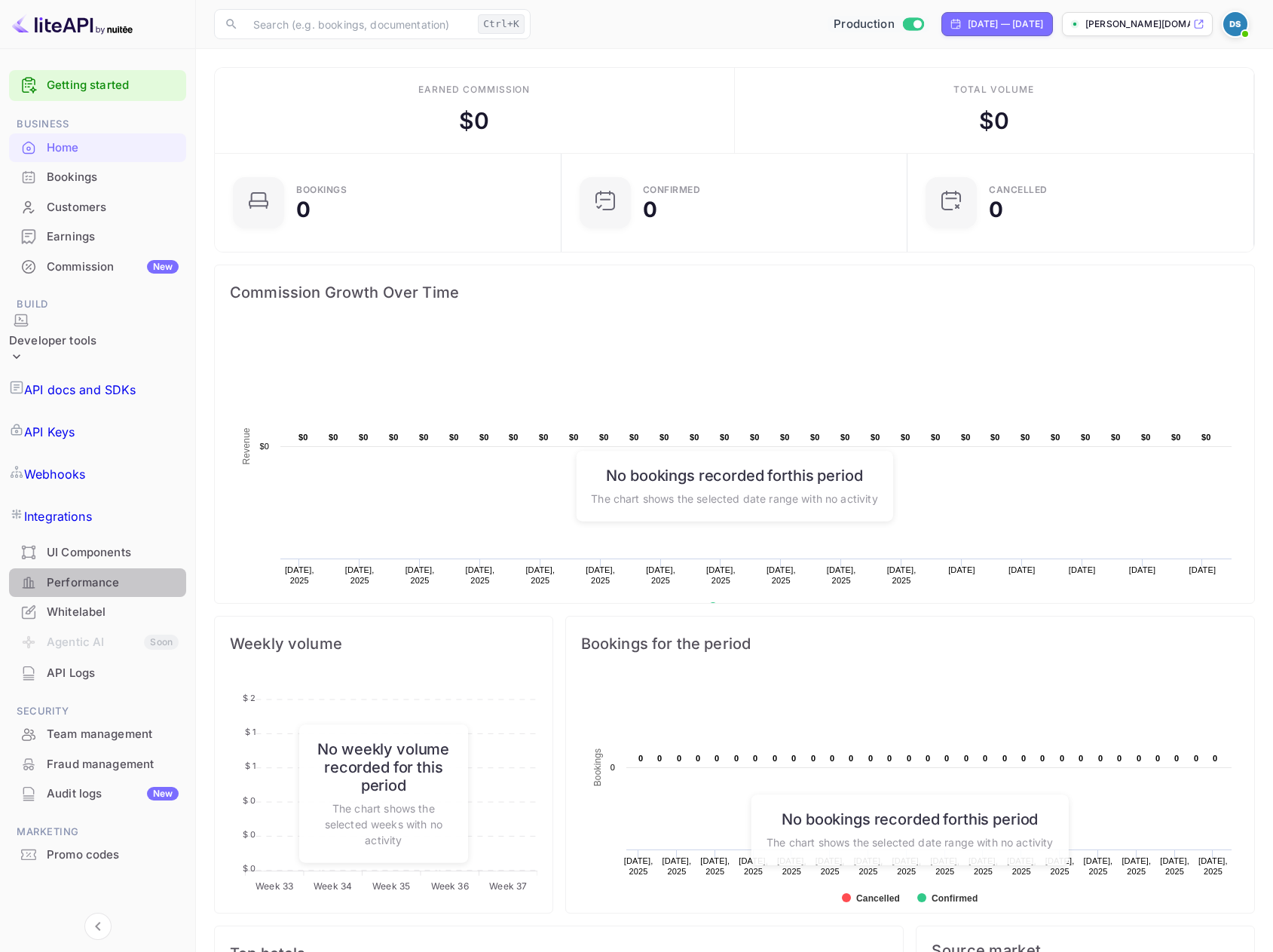
click at [65, 574] on div "Performance" at bounding box center [112, 582] width 132 height 17
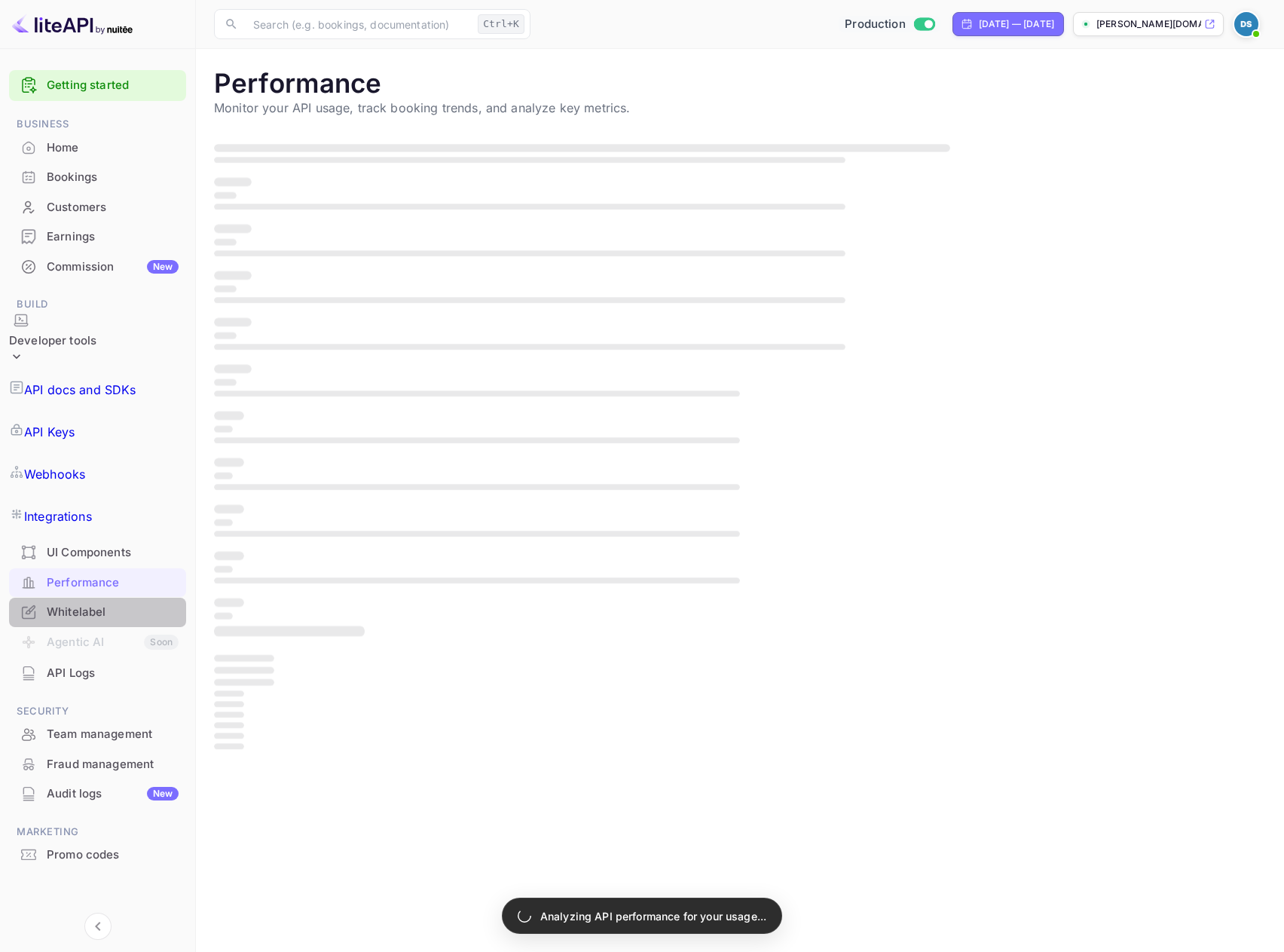
click at [65, 598] on div "Whitelabel" at bounding box center [98, 612] width 177 height 29
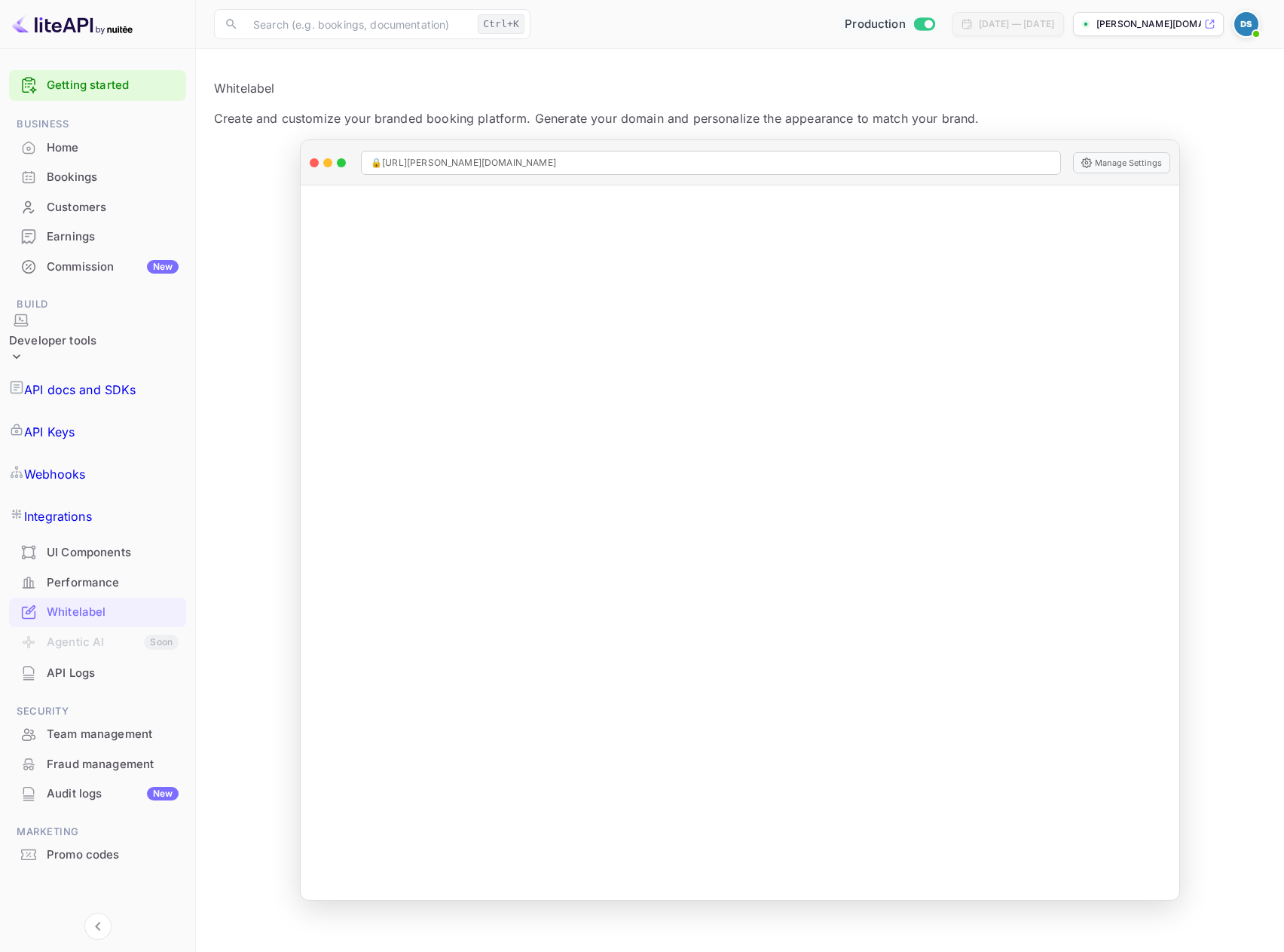
click at [53, 665] on div "API Logs" at bounding box center [112, 673] width 132 height 17
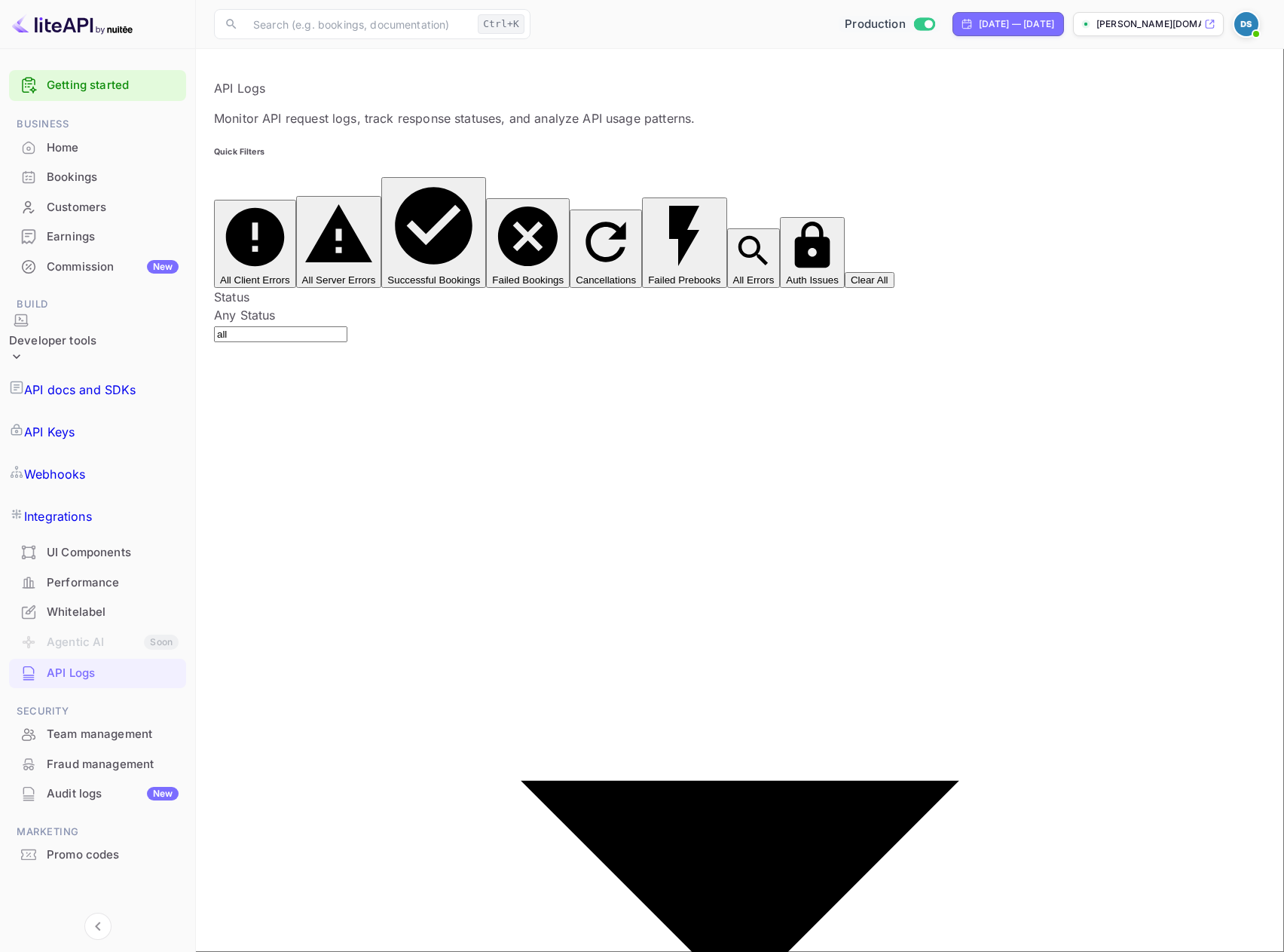
click at [94, 158] on div "Home" at bounding box center [98, 148] width 177 height 29
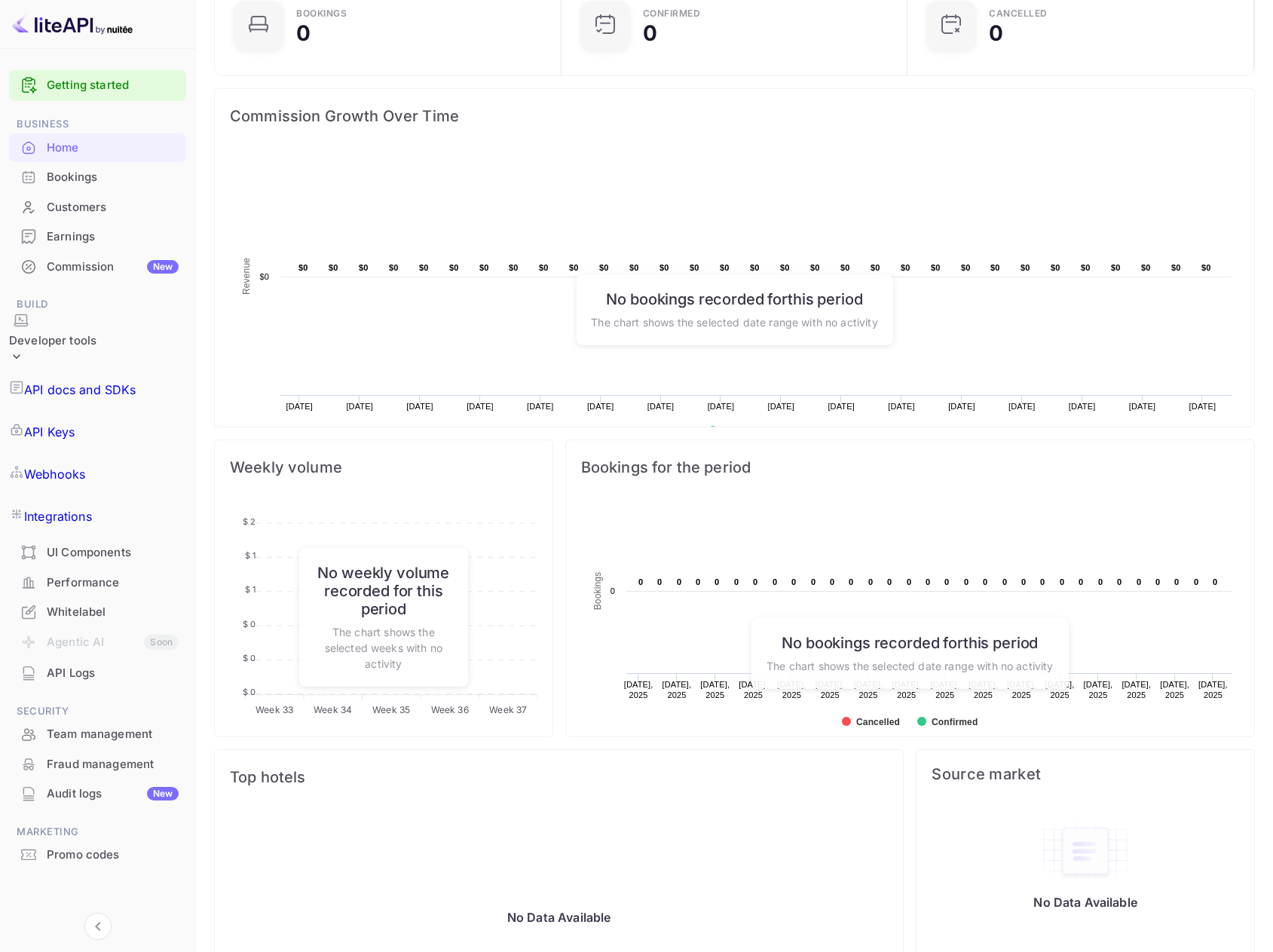
scroll to position [200, 0]
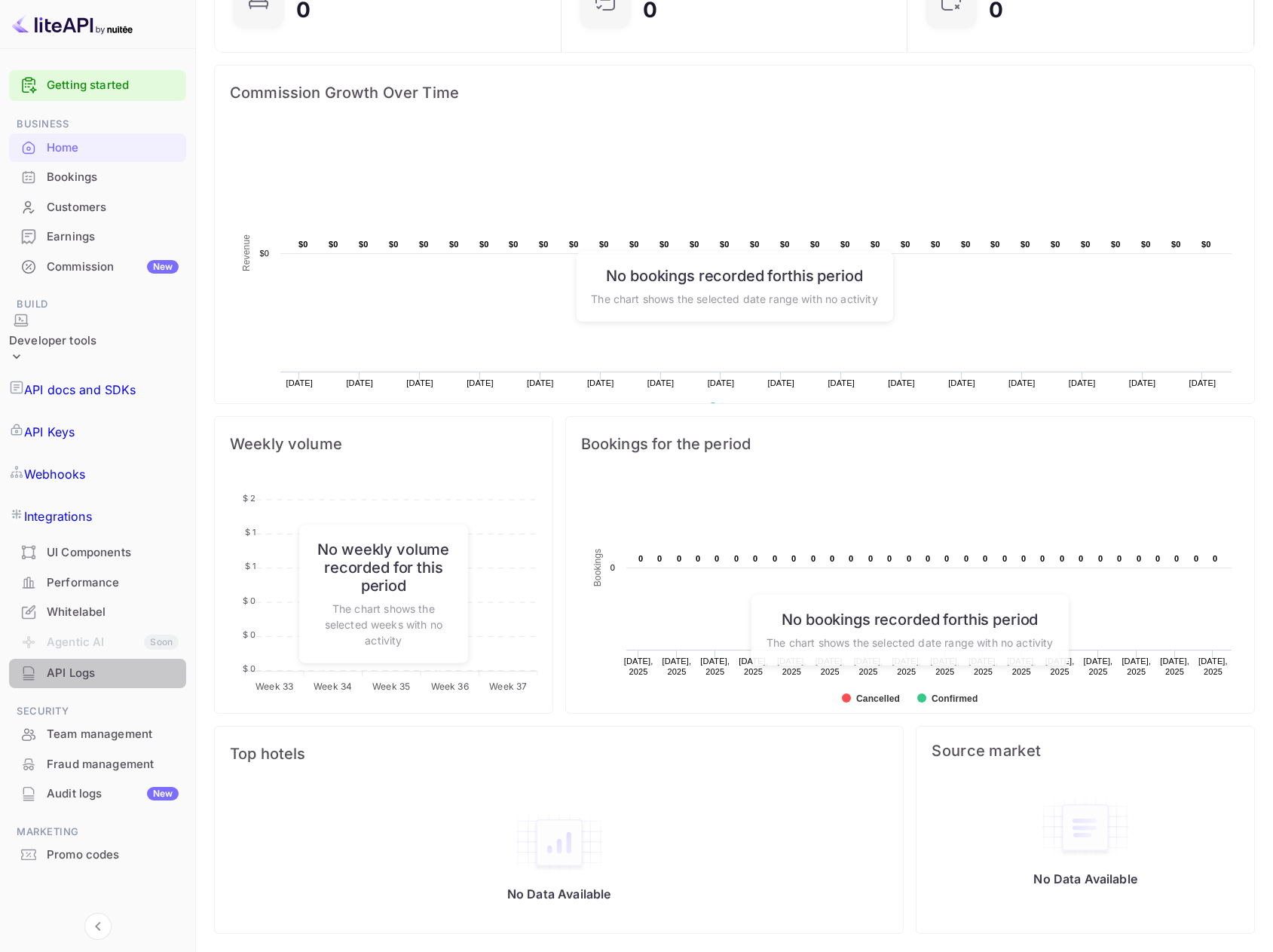
click at [83, 665] on div "API Logs" at bounding box center [112, 673] width 132 height 17
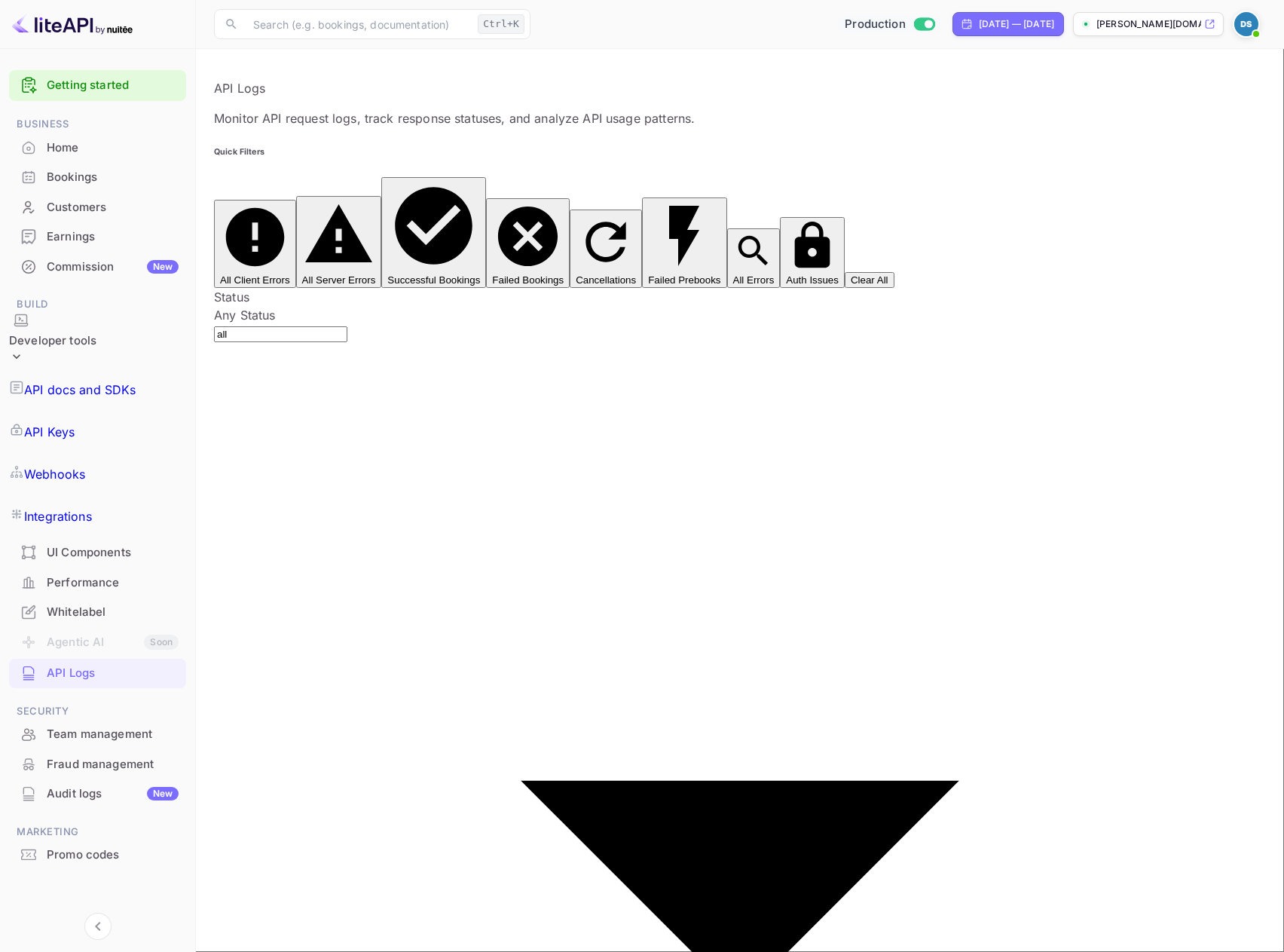
click at [81, 381] on p "API docs and SDKs" at bounding box center [80, 389] width 112 height 18
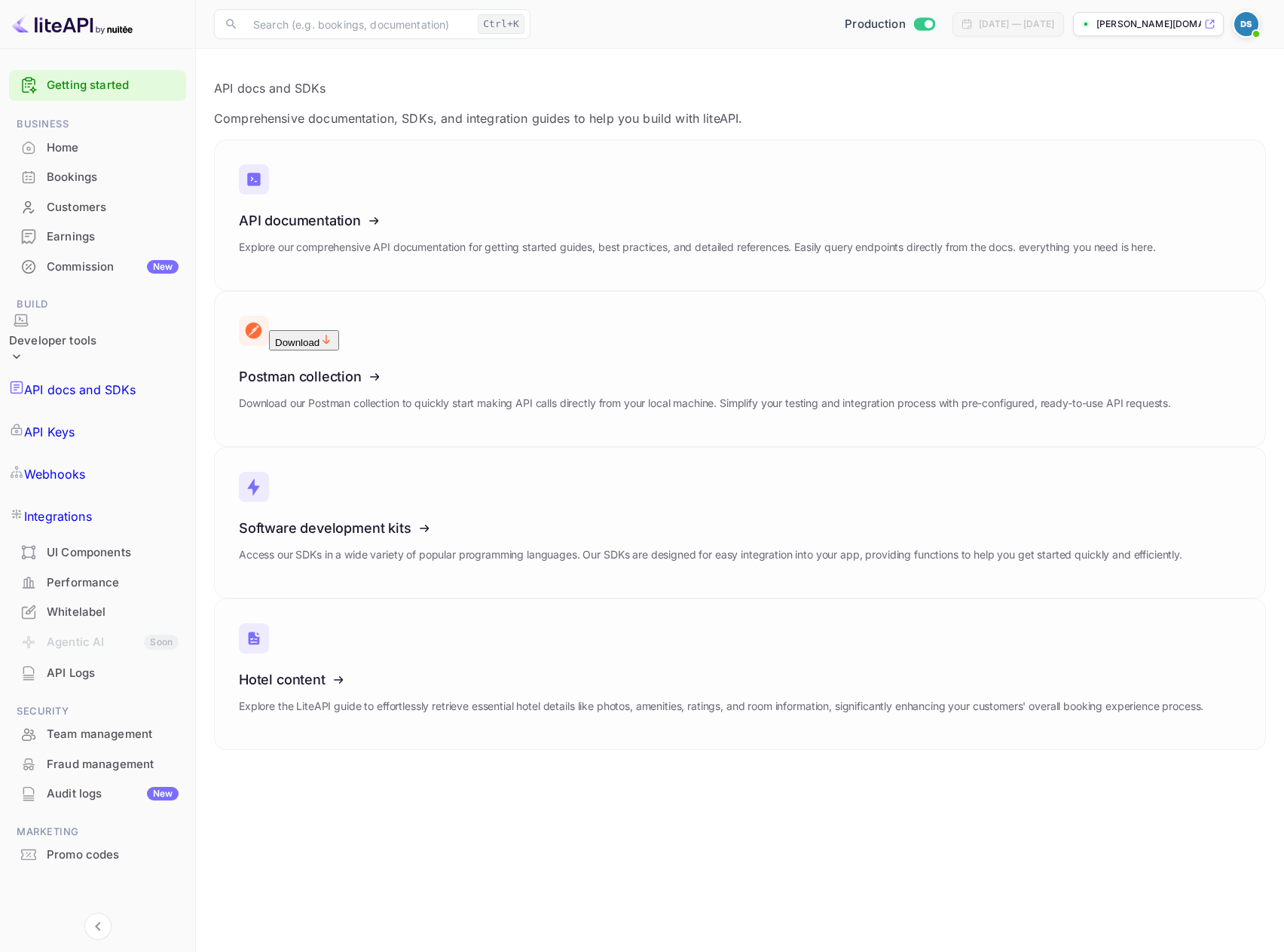
click at [75, 423] on p "API Keys" at bounding box center [49, 431] width 51 height 18
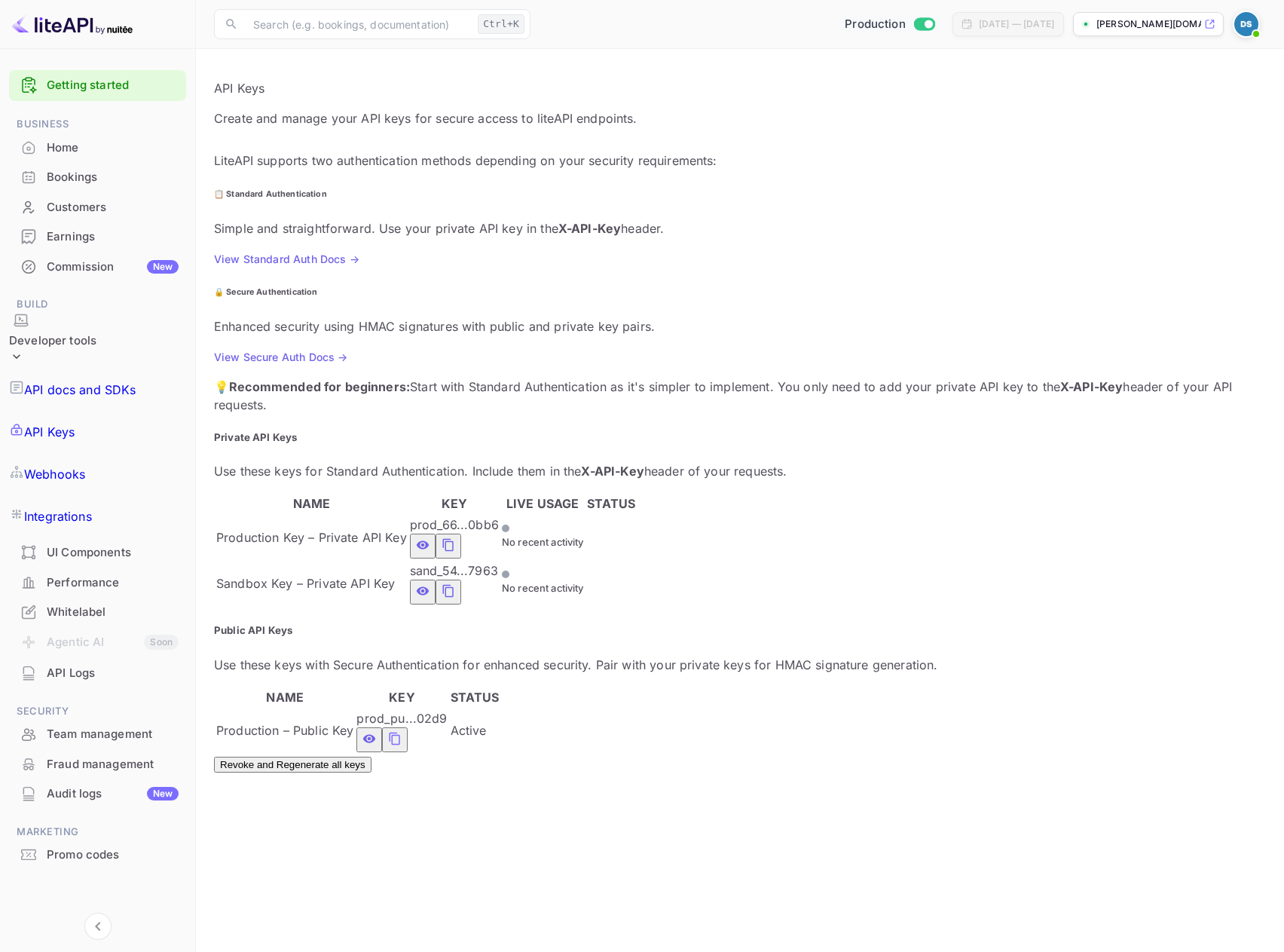
click at [453, 585] on icon "private api keys table" at bounding box center [448, 591] width 10 height 13
click at [87, 146] on div "Home" at bounding box center [112, 148] width 132 height 17
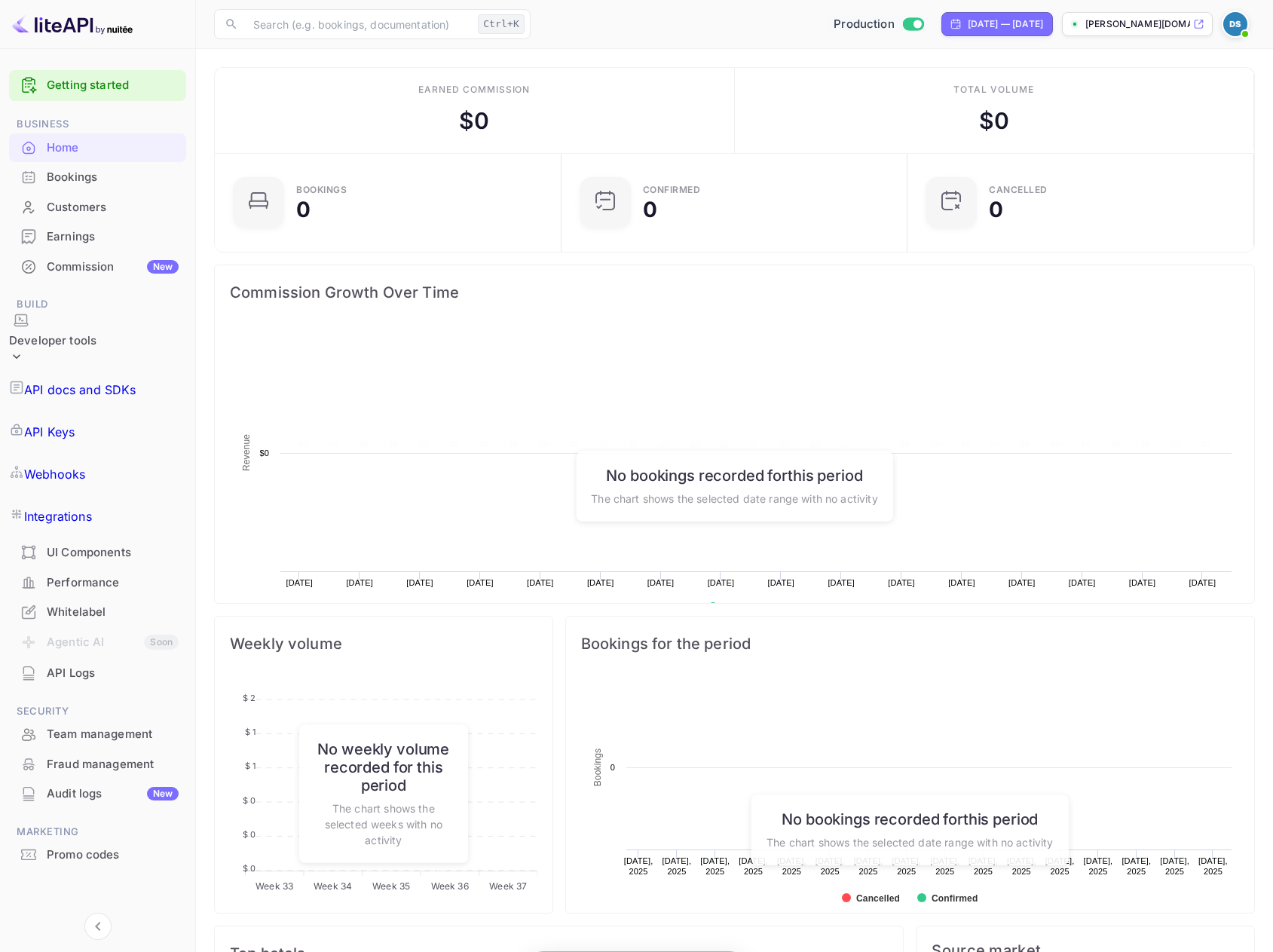
scroll to position [233, 326]
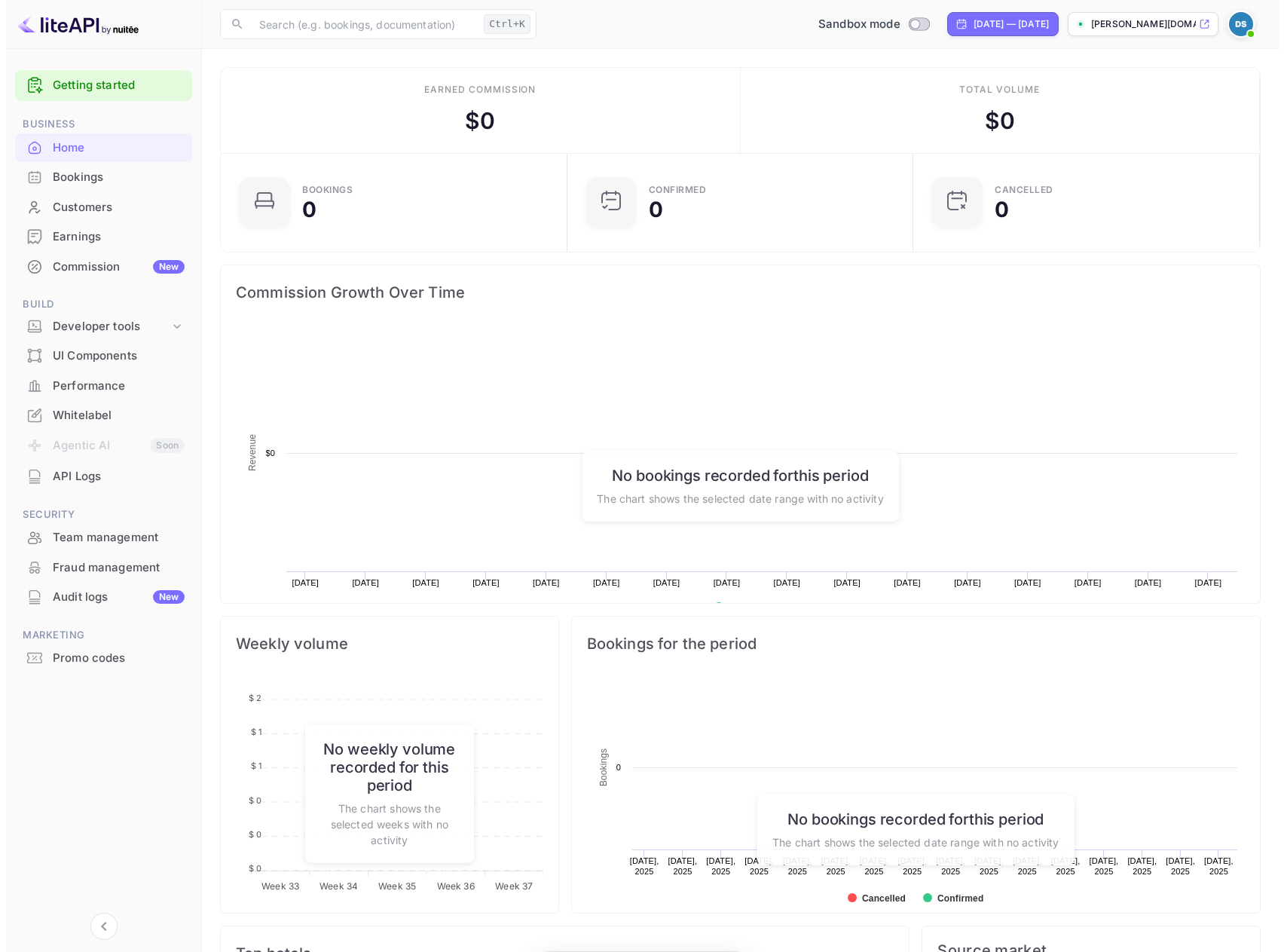
scroll to position [233, 326]
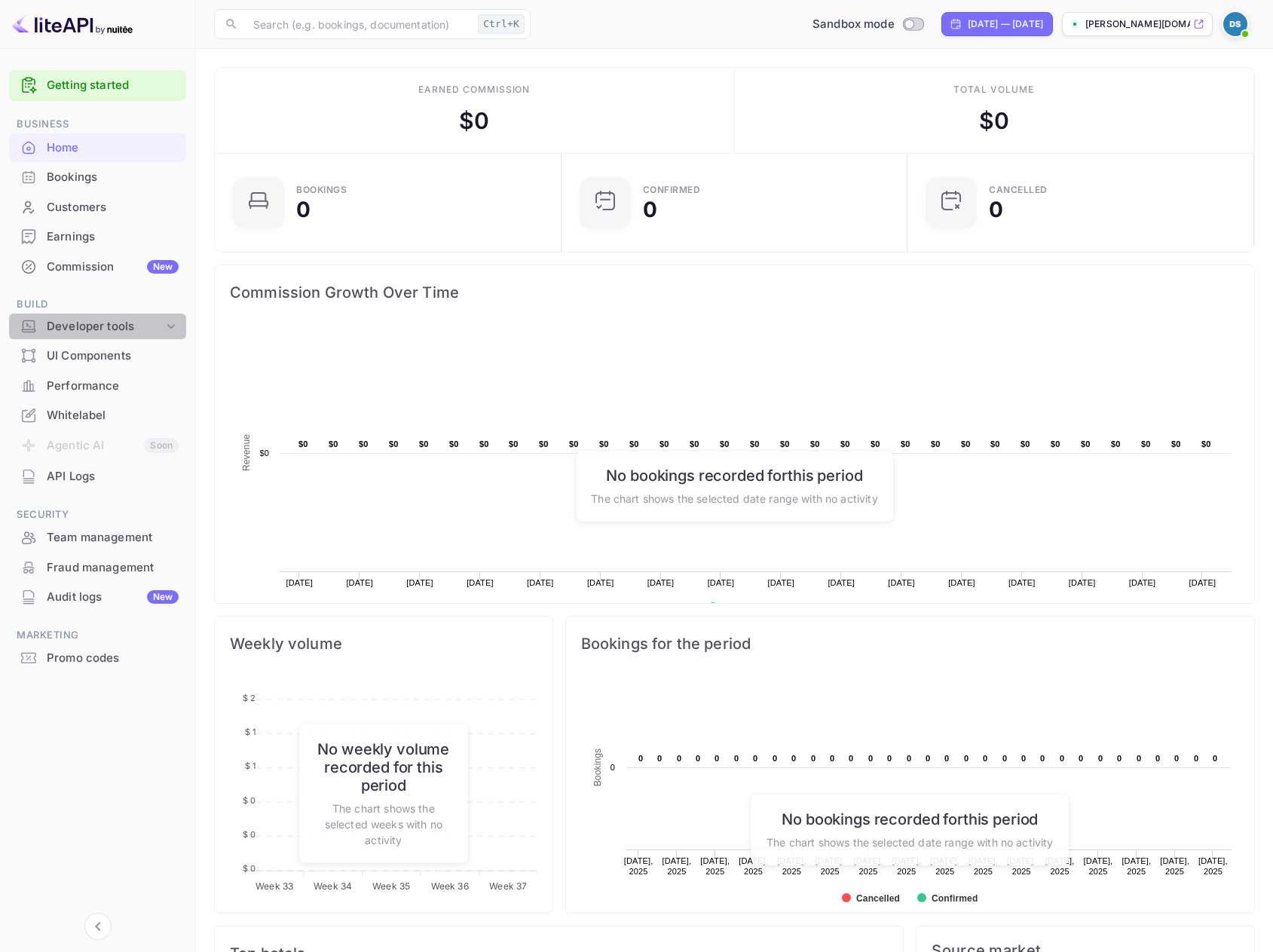
click at [65, 325] on div "Developer tools" at bounding box center [105, 327] width 117 height 17
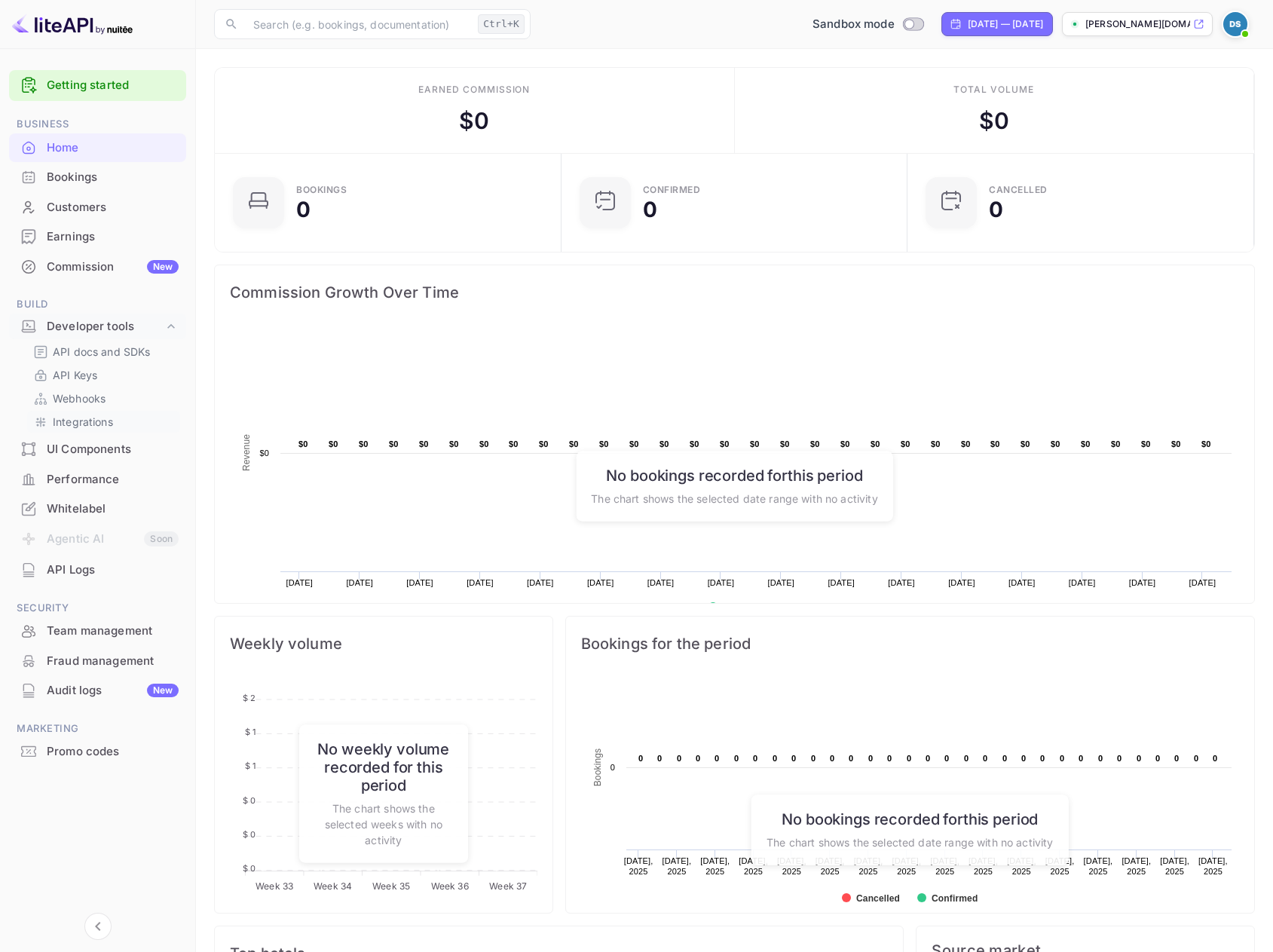
click at [79, 426] on p "Integrations" at bounding box center [82, 421] width 60 height 15
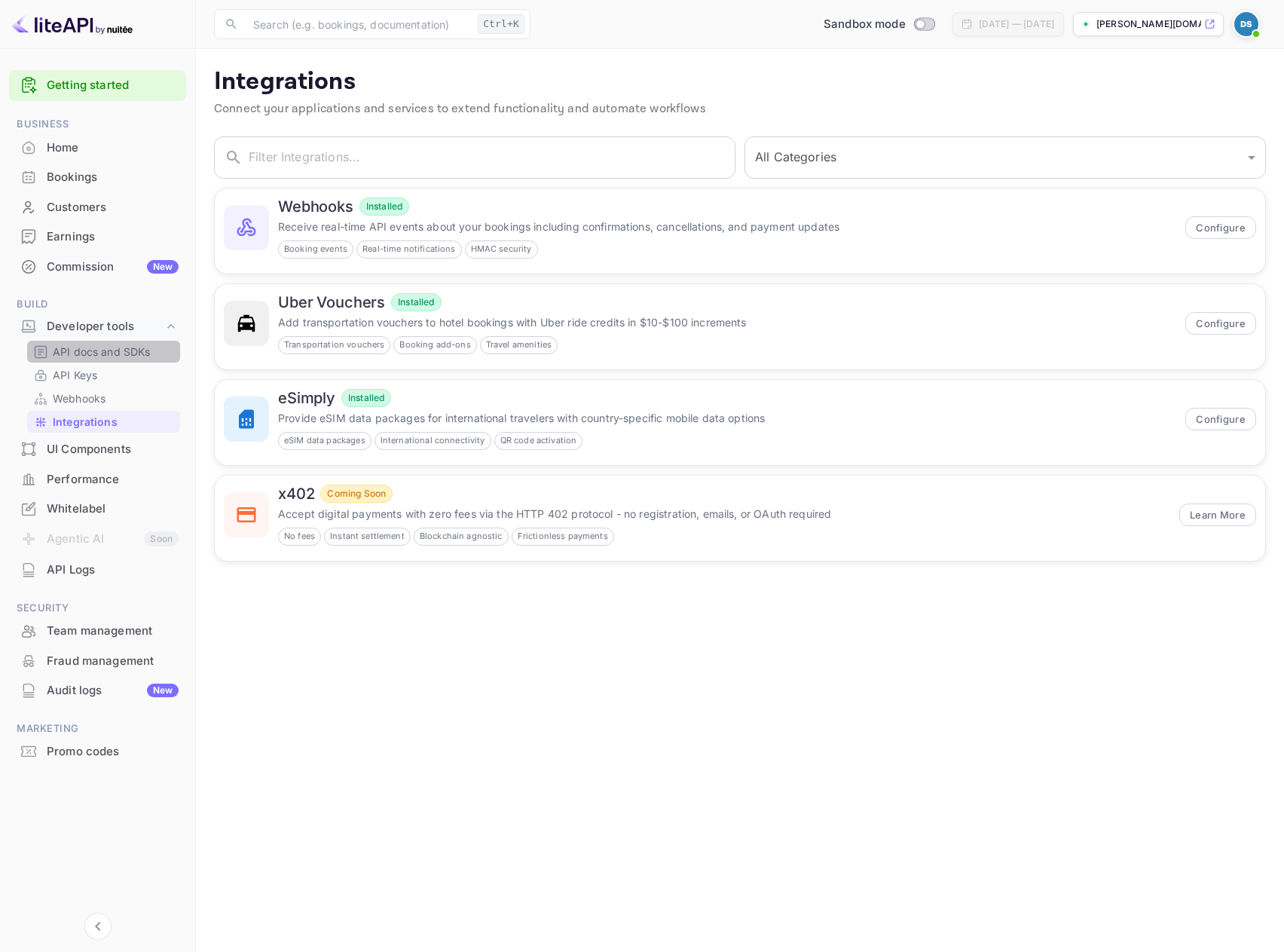
click at [73, 358] on p "API docs and SDKs" at bounding box center [101, 352] width 98 height 15
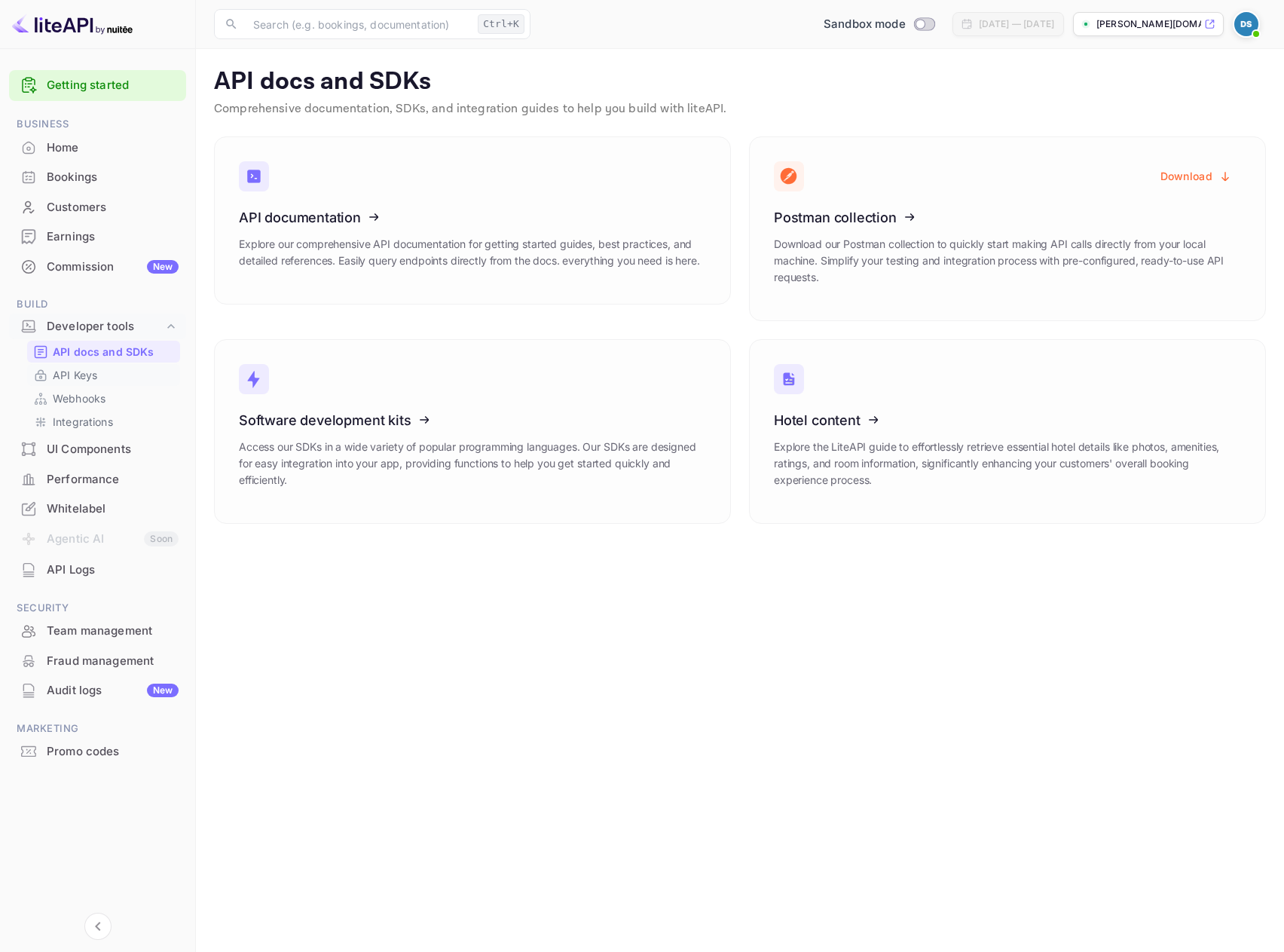
click at [73, 379] on p "API Keys" at bounding box center [75, 375] width 45 height 15
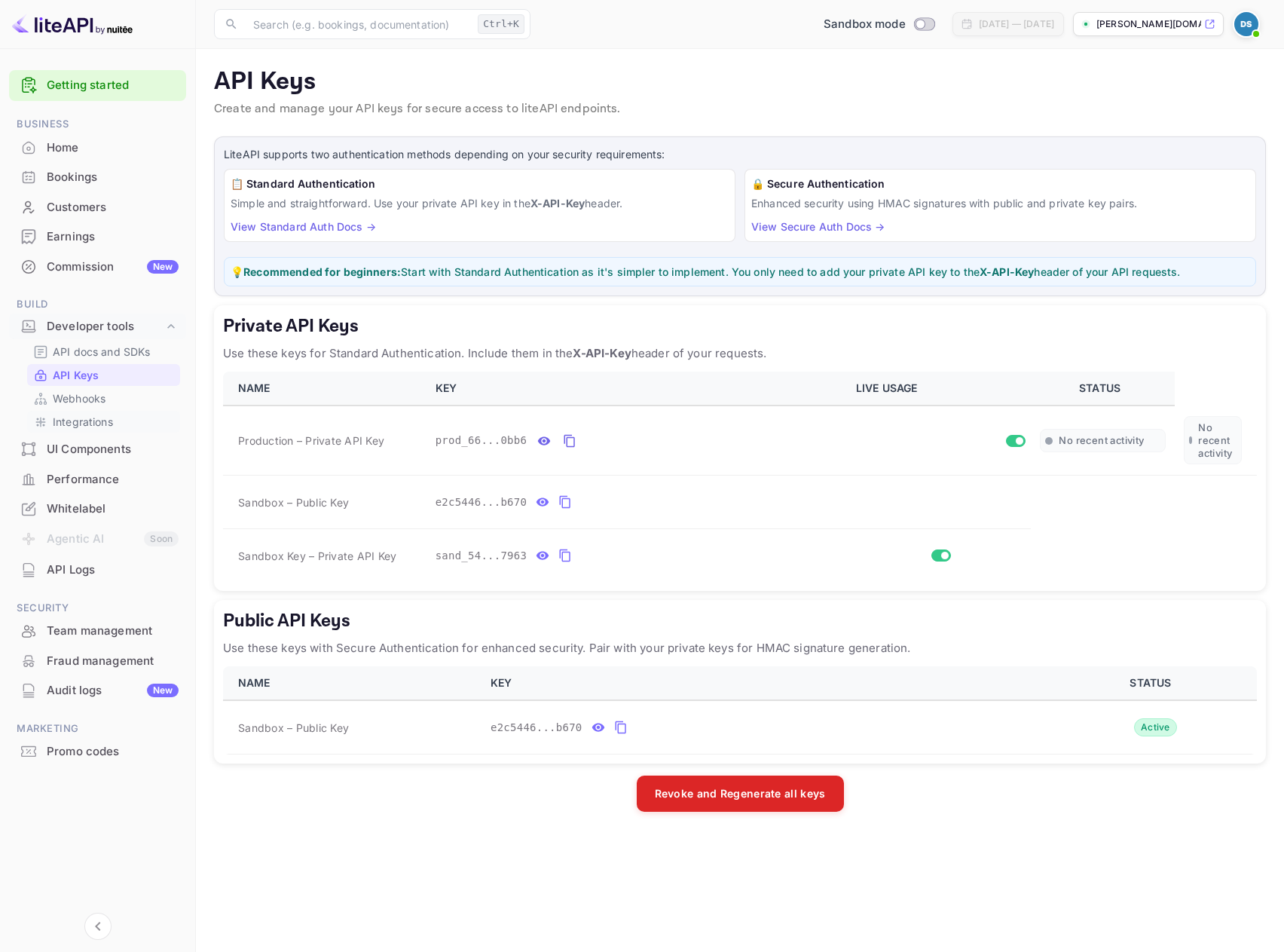
click at [71, 414] on p "Integrations" at bounding box center [82, 421] width 60 height 15
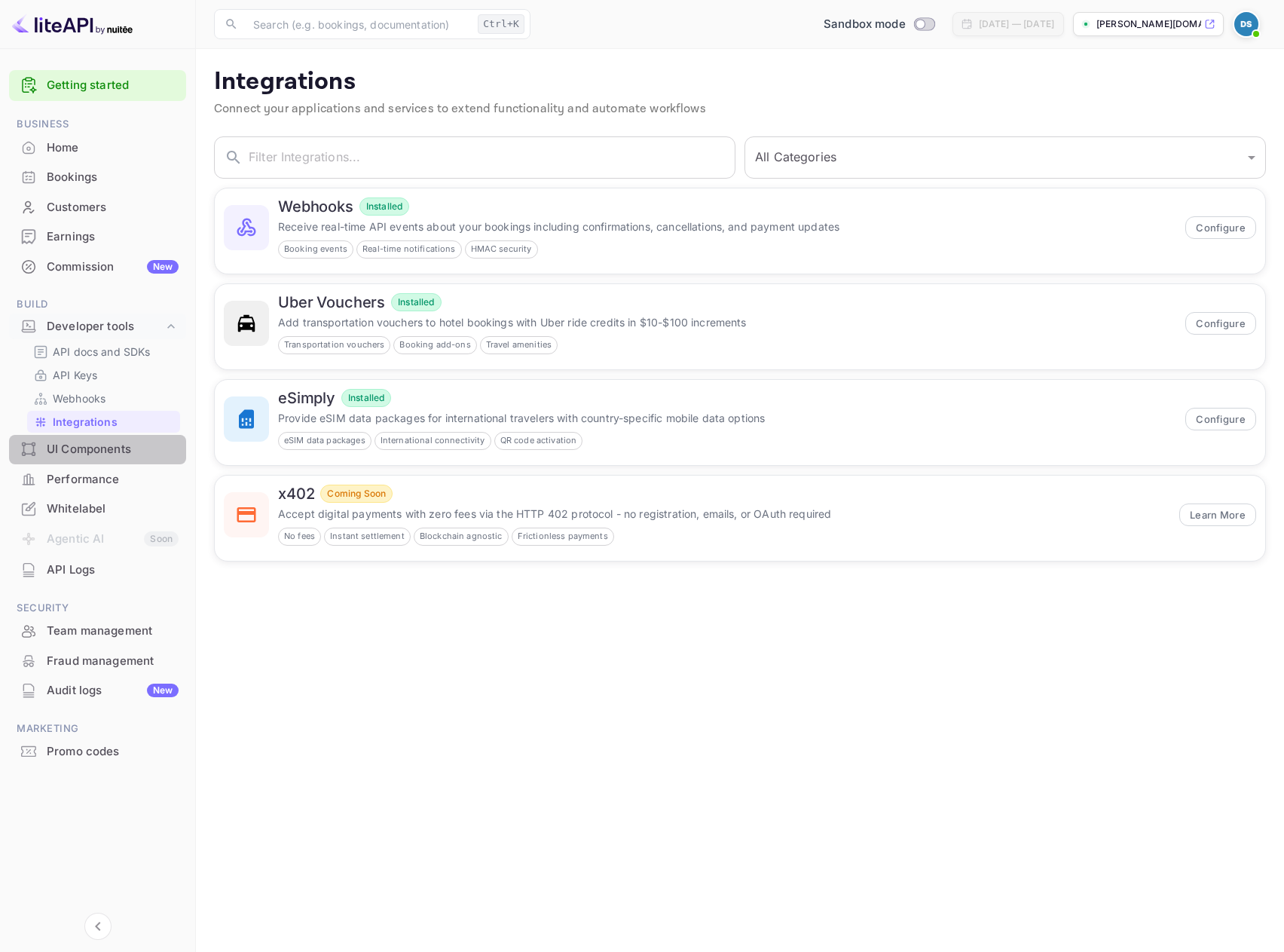
click at [75, 441] on div "UI Components" at bounding box center [112, 449] width 132 height 17
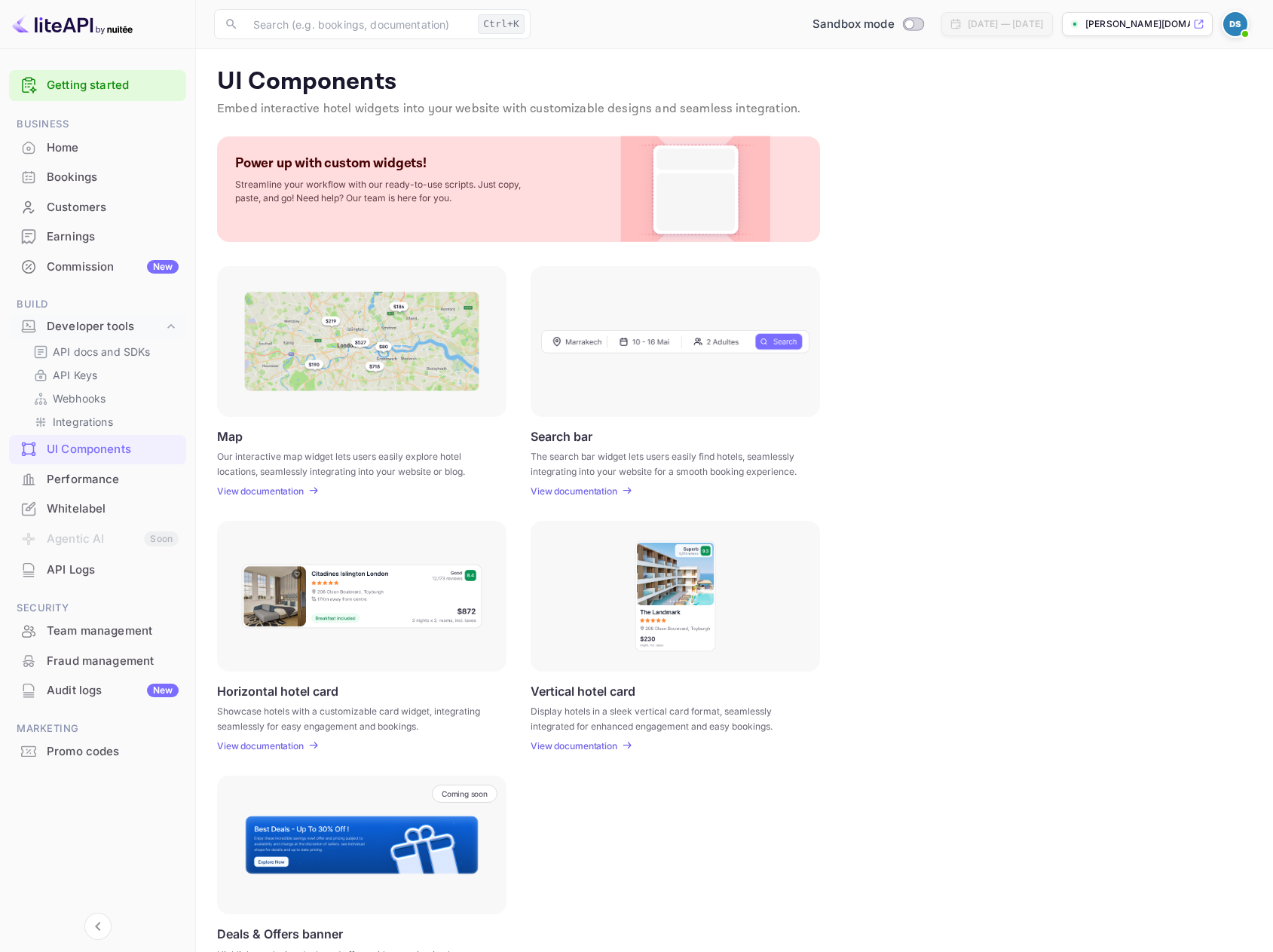
click at [69, 487] on div "Performance" at bounding box center [98, 479] width 177 height 29
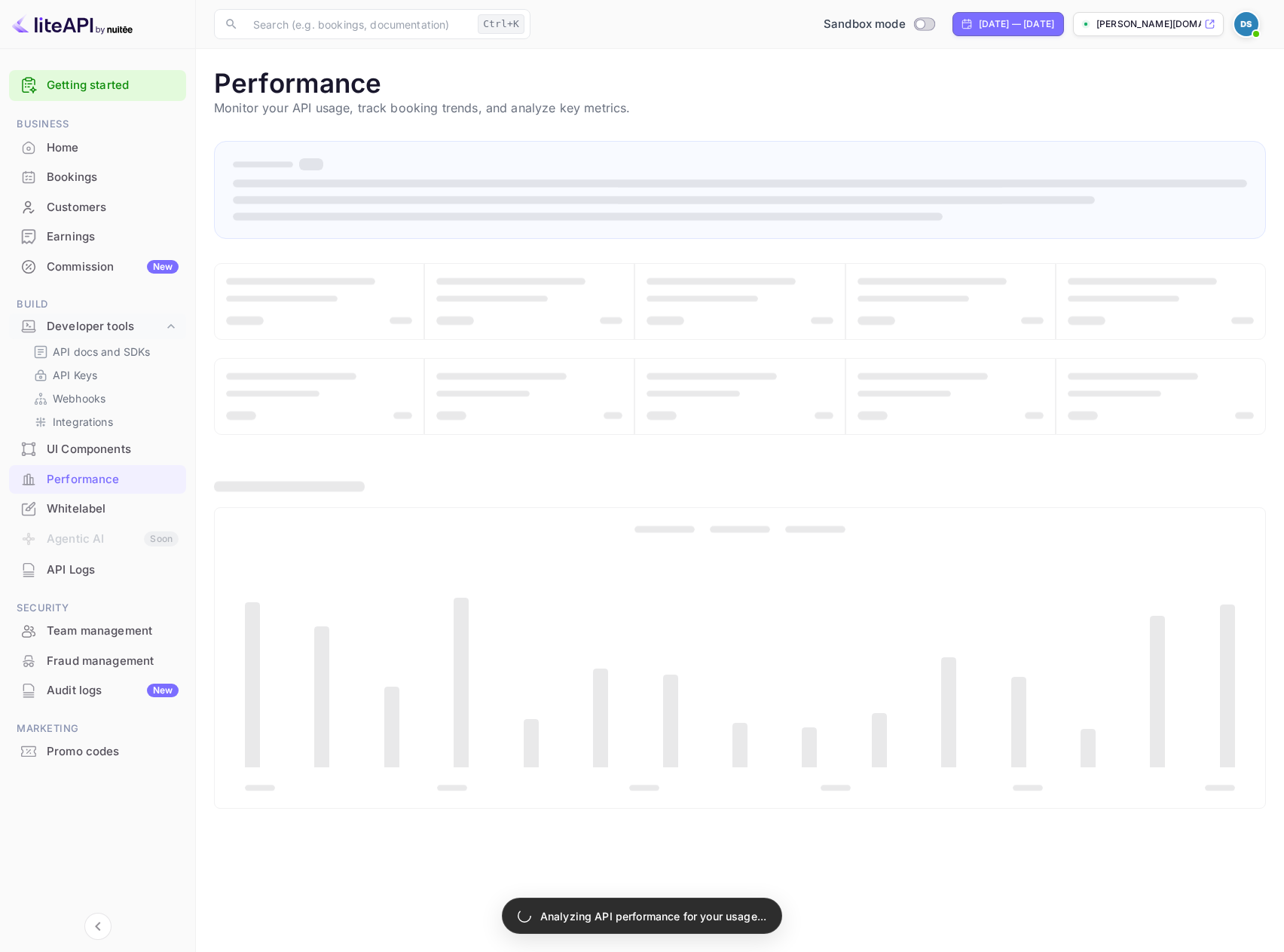
click at [68, 563] on div "API Logs" at bounding box center [112, 569] width 132 height 17
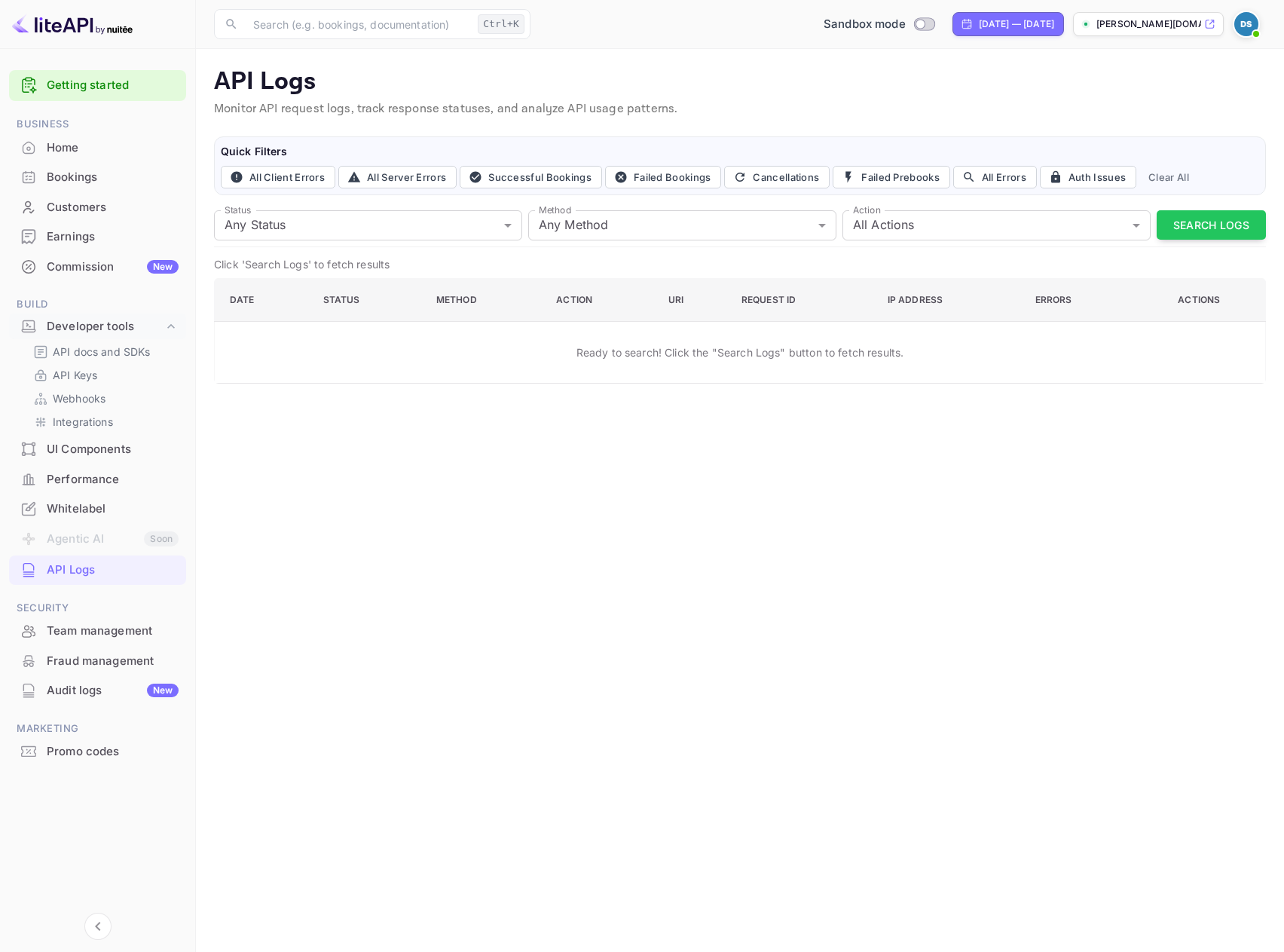
click at [86, 626] on div "Team management" at bounding box center [112, 631] width 132 height 17
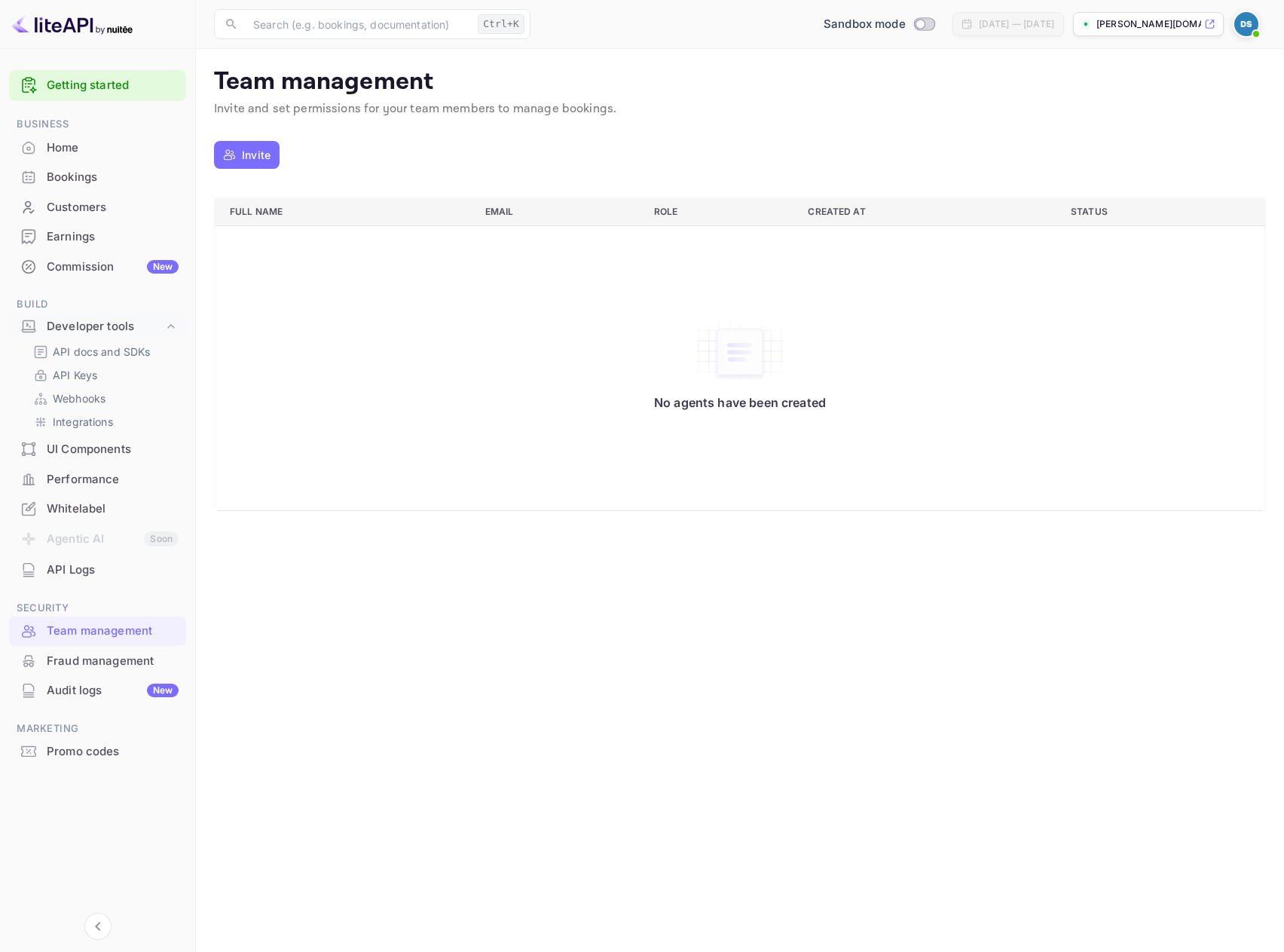
click at [74, 244] on div "Earnings" at bounding box center [112, 237] width 132 height 17
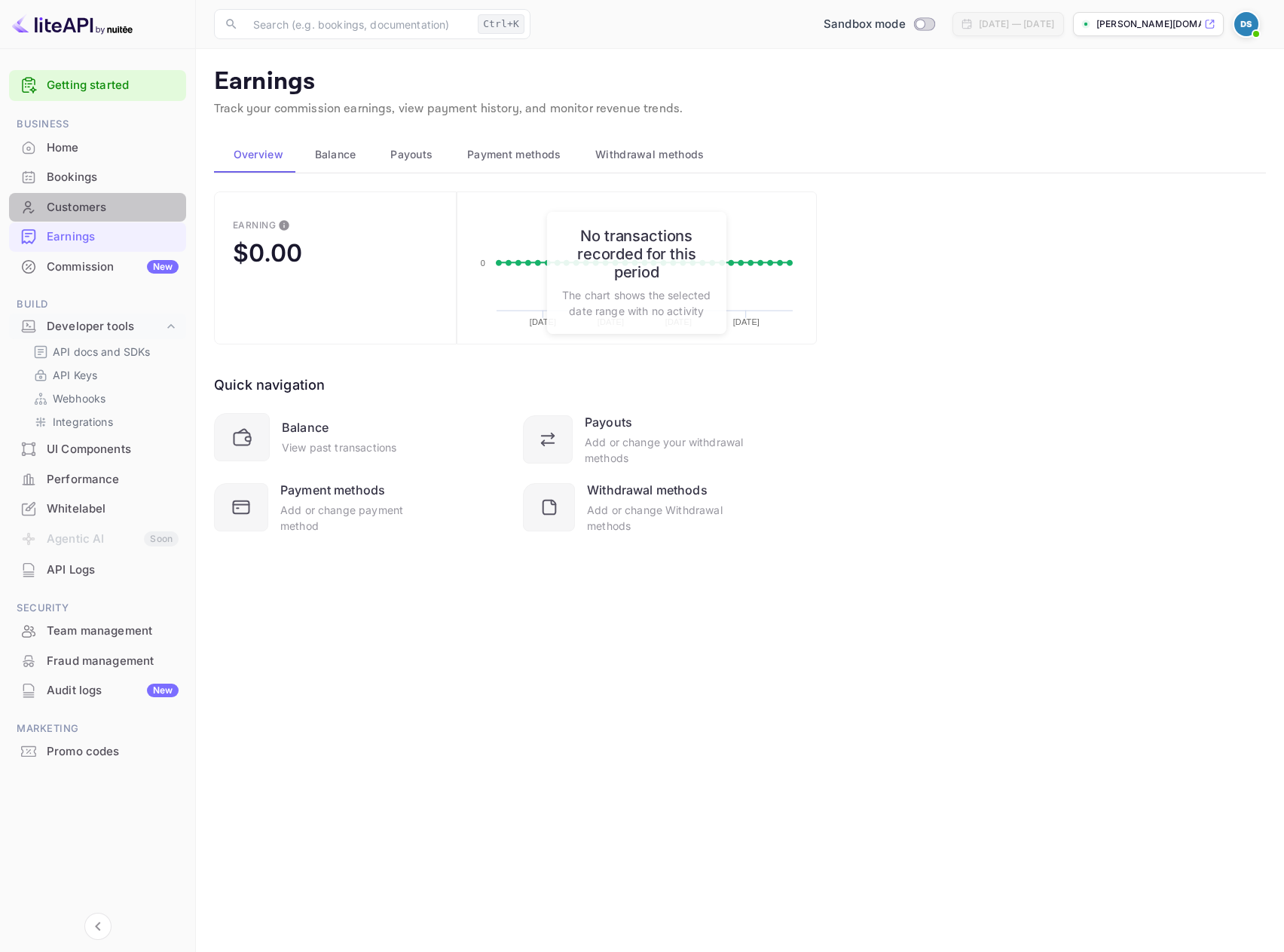
click at [75, 215] on div "Customers" at bounding box center [98, 208] width 177 height 29
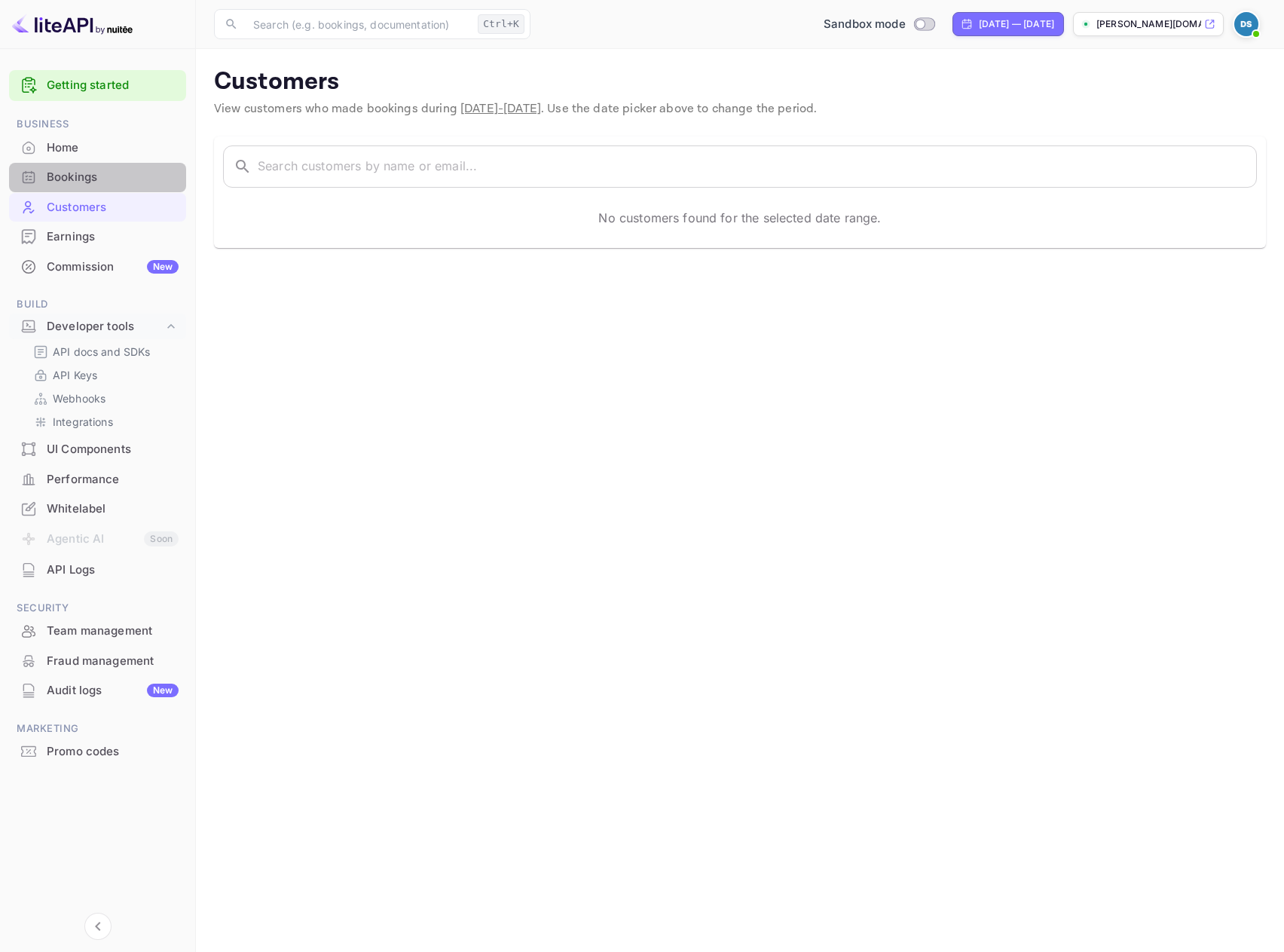
click at [78, 184] on div "Bookings" at bounding box center [112, 178] width 132 height 17
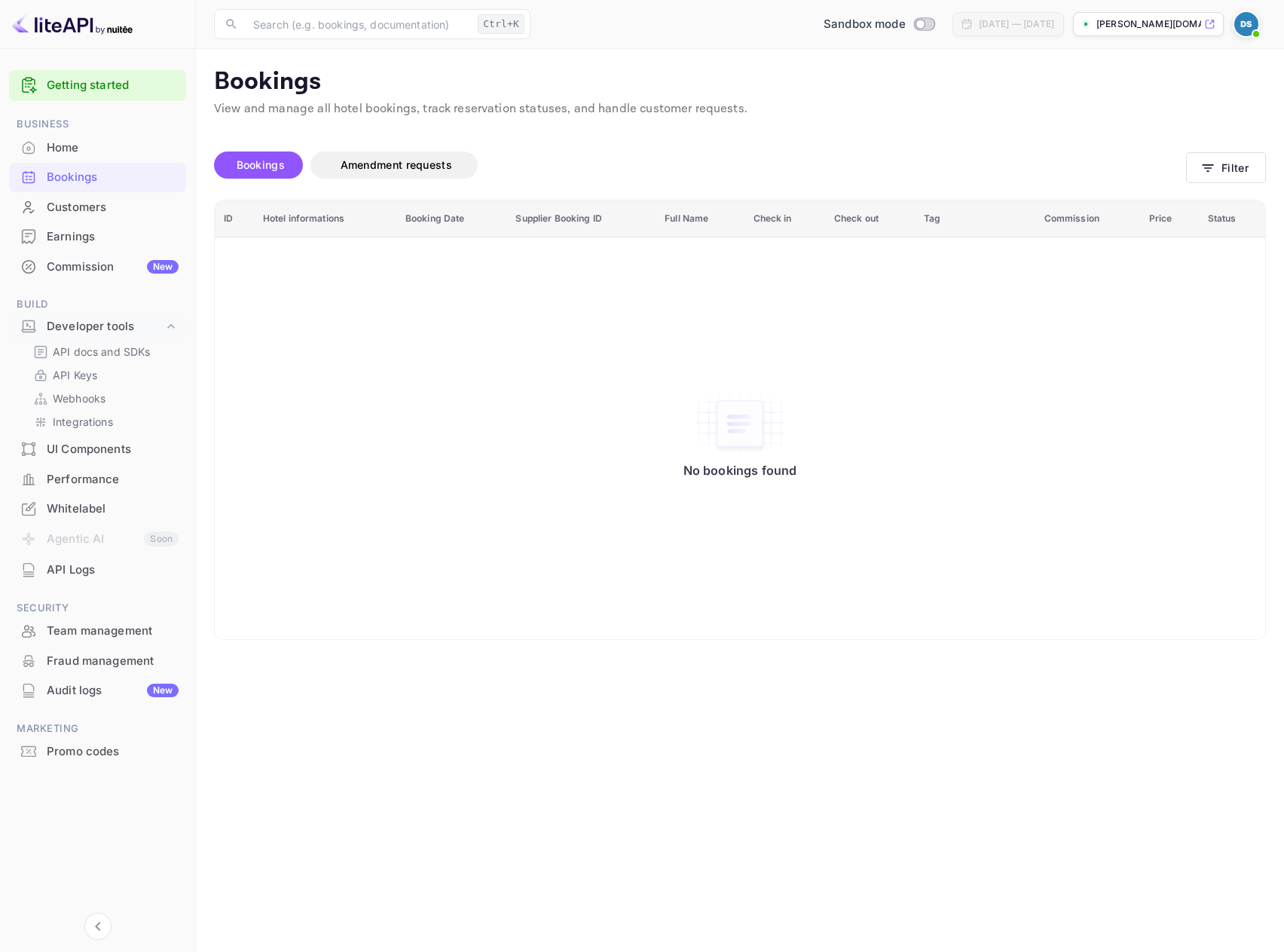
click at [141, 90] on link "Getting started" at bounding box center [112, 86] width 132 height 17
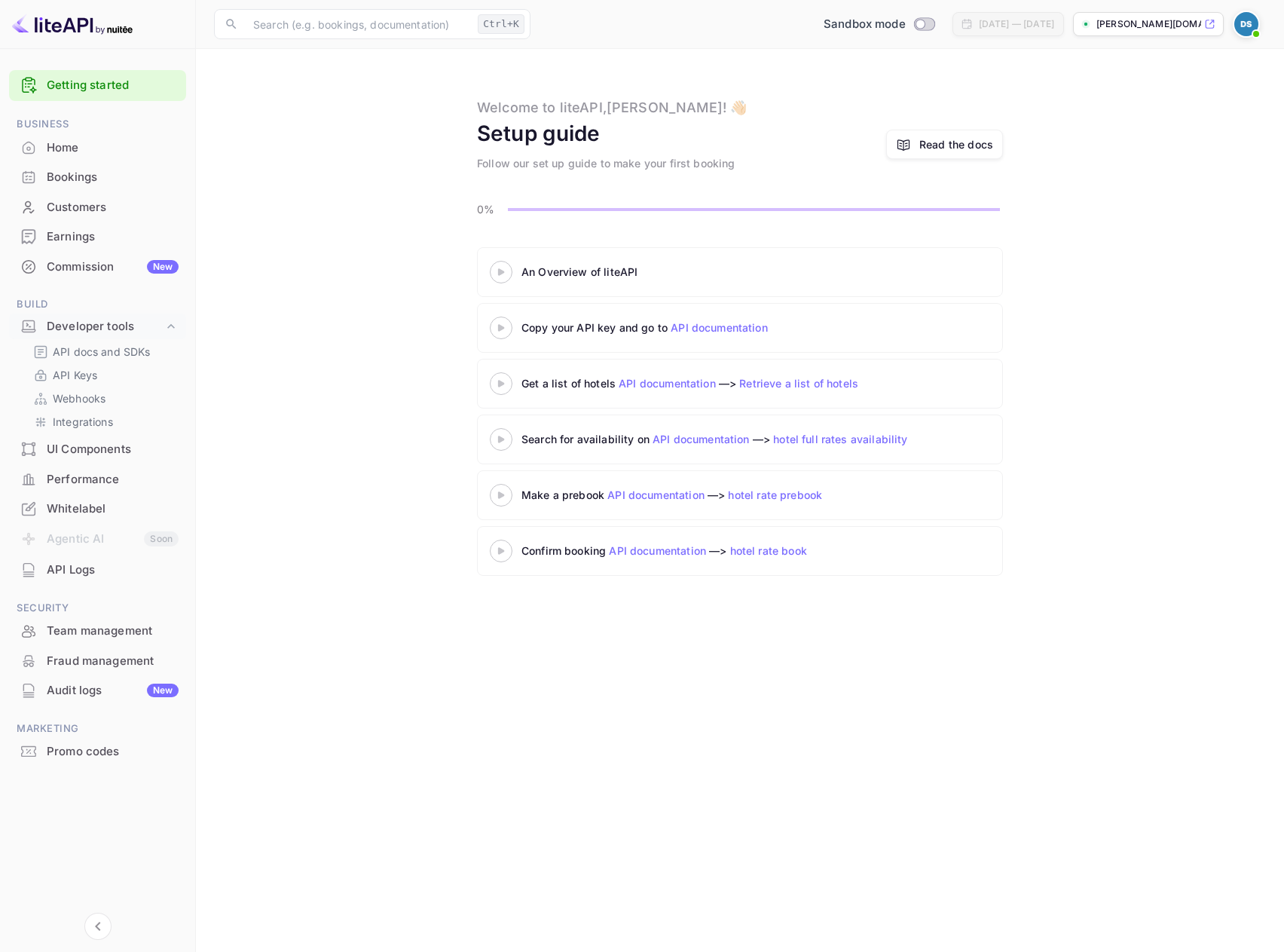
click at [1251, 30] on span at bounding box center [1257, 34] width 15 height 15
click at [971, 352] on div at bounding box center [642, 476] width 1284 height 952
click at [649, 549] on link "API documentation" at bounding box center [657, 550] width 97 height 13
click at [902, 146] on icon at bounding box center [904, 145] width 15 height 15
